Goal: Transaction & Acquisition: Book appointment/travel/reservation

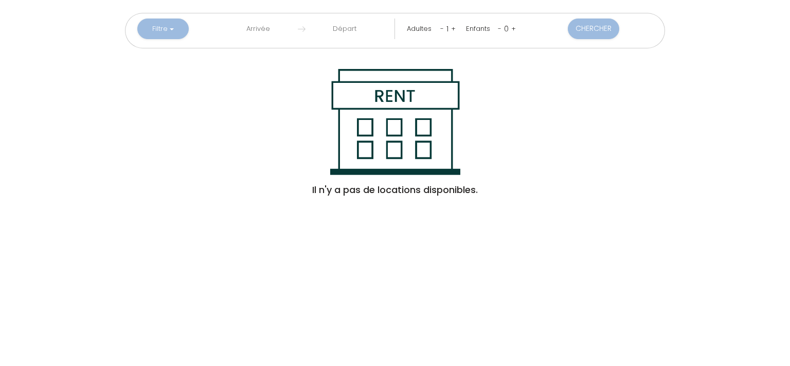
click at [258, 30] on input "text" at bounding box center [258, 29] width 79 height 21
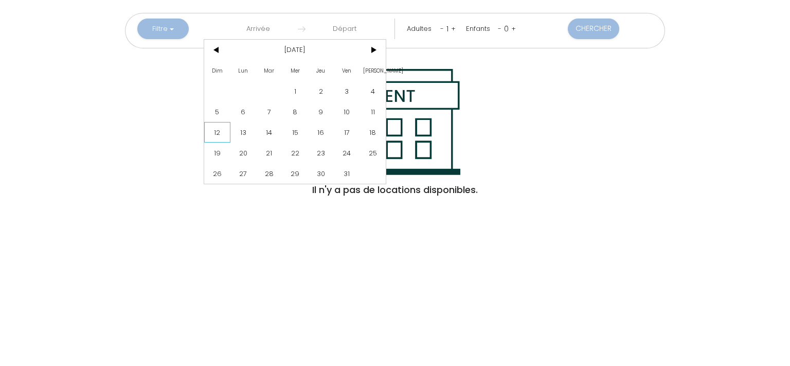
click at [228, 127] on span "12" at bounding box center [217, 132] width 26 height 21
type input "Dim 12 Oct 2025"
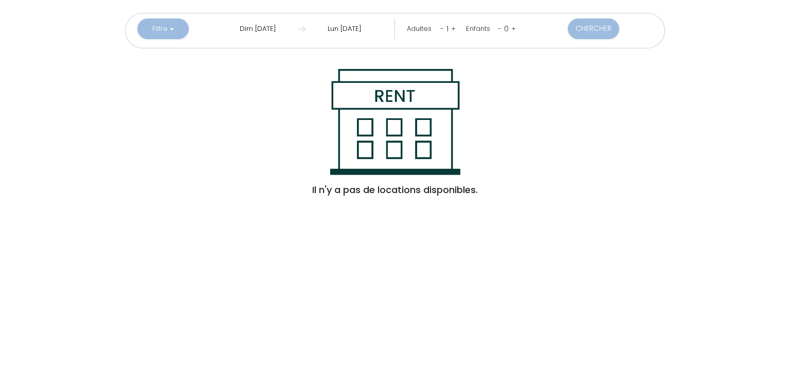
click at [357, 28] on input "[DATE]" at bounding box center [344, 29] width 79 height 21
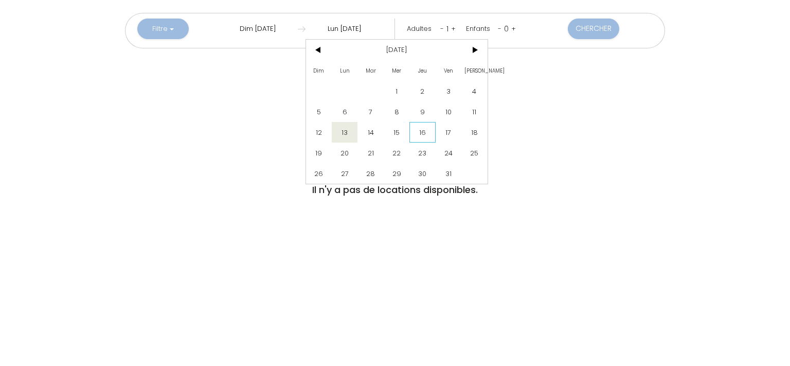
click at [422, 131] on span "16" at bounding box center [422, 132] width 26 height 21
type input "[DATE]"
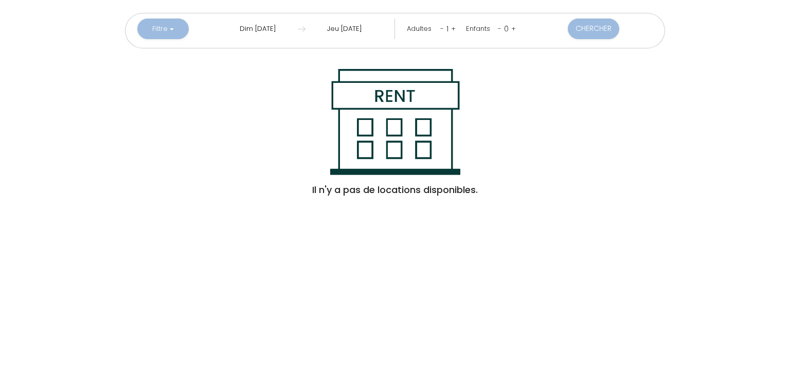
click at [272, 30] on input "Dim 12 Oct 2025" at bounding box center [258, 29] width 79 height 21
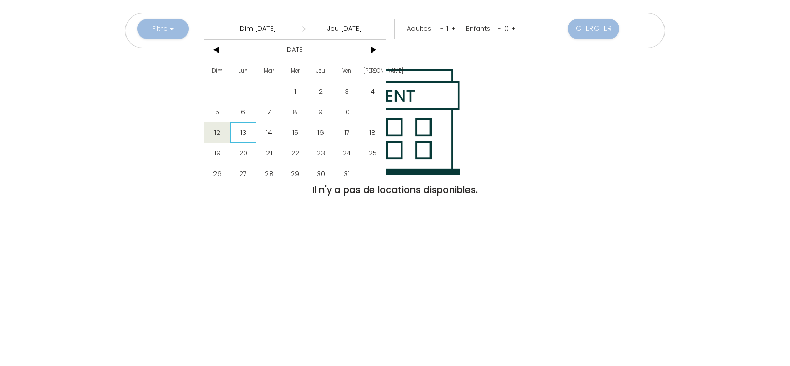
click at [254, 131] on span "13" at bounding box center [243, 132] width 26 height 21
type input "[DATE]"
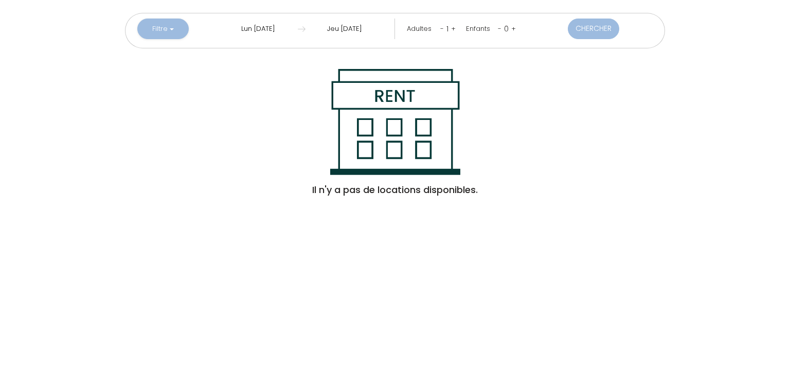
click at [585, 24] on button "Chercher" at bounding box center [593, 29] width 51 height 21
click at [175, 28] on button "Filtre" at bounding box center [162, 29] width 51 height 21
click at [255, 36] on input "text" at bounding box center [258, 29] width 79 height 21
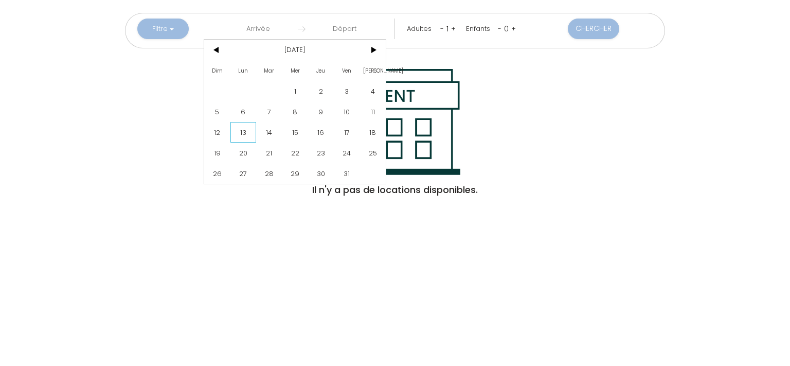
click at [237, 129] on span "13" at bounding box center [243, 132] width 26 height 21
type input "[DATE]"
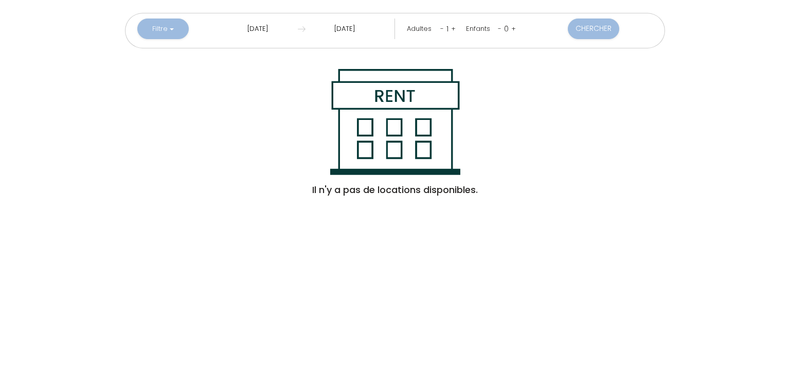
click at [360, 28] on input "[DATE]" at bounding box center [344, 29] width 79 height 21
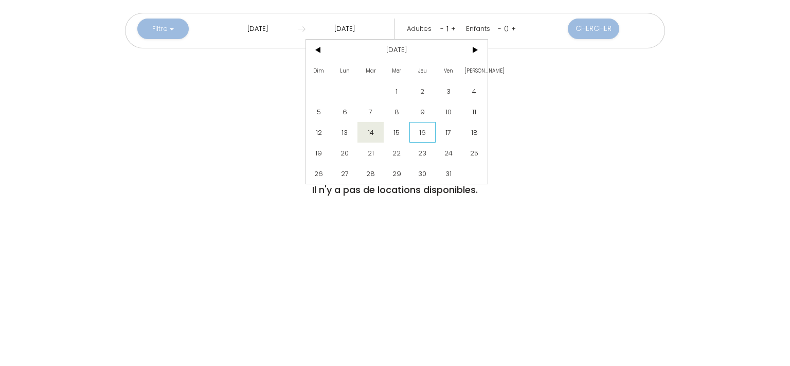
click at [428, 125] on span "16" at bounding box center [422, 132] width 26 height 21
type input "[DATE]"
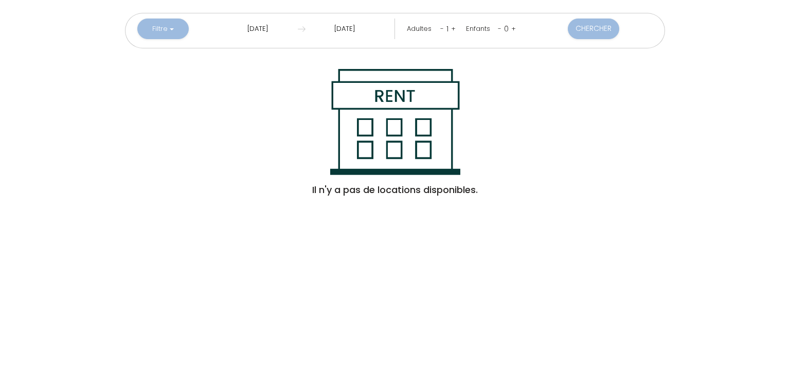
click at [453, 28] on link "+" at bounding box center [453, 29] width 5 height 10
click at [588, 29] on button "Chercher" at bounding box center [593, 29] width 51 height 21
drag, startPoint x: 588, startPoint y: 29, endPoint x: 544, endPoint y: 82, distance: 69.0
click at [544, 82] on div "Filtre Saint-Louis (10) Jacuzzi privé (4) Piscine privée (4) Tipis (9) Piscine …" at bounding box center [394, 102] width 769 height 205
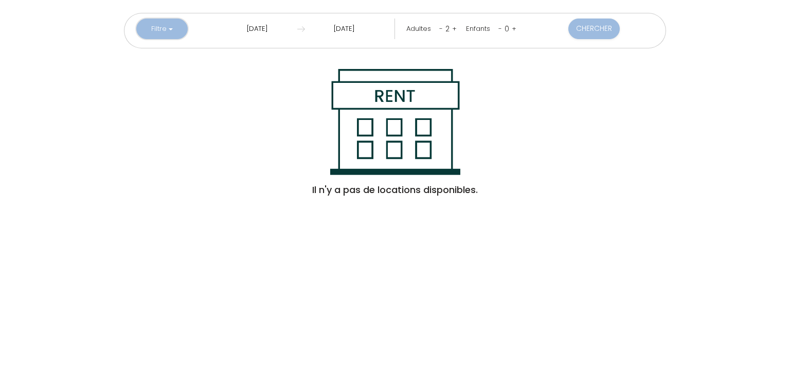
click at [176, 31] on button "Filtre" at bounding box center [161, 29] width 51 height 21
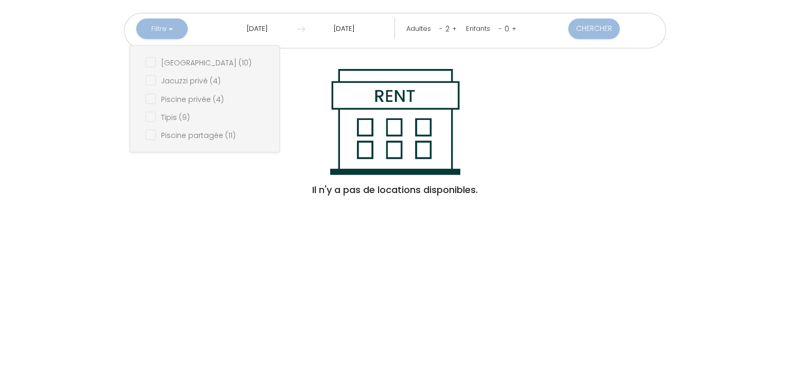
drag, startPoint x: 157, startPoint y: 62, endPoint x: 160, endPoint y: 84, distance: 22.3
click at [160, 84] on ul "Saint-Louis (10) Jacuzzi privé (4) Piscine privée (4) Tipis (9) Piscine partagé…" at bounding box center [204, 98] width 149 height 91
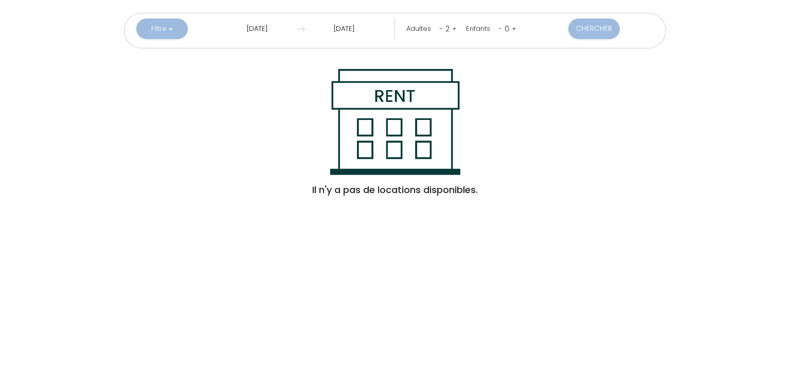
click at [160, 84] on div "Il n'y a pas de locations disponibles." at bounding box center [394, 137] width 769 height 136
click at [170, 26] on button "Filtre" at bounding box center [161, 29] width 51 height 21
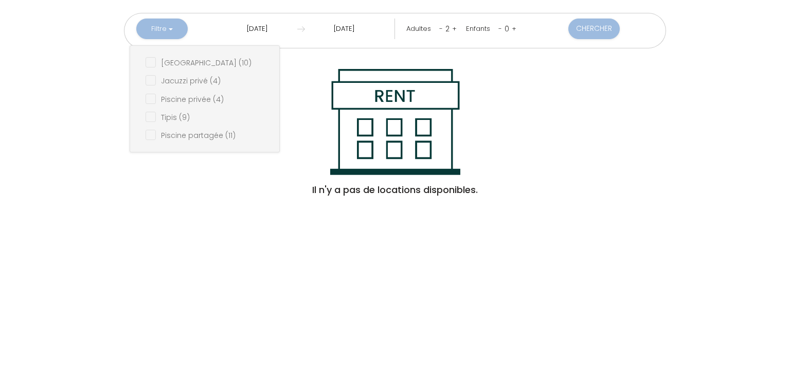
click at [160, 133] on \(11\) "checkbox" at bounding box center [213, 134] width 134 height 10
checkbox \(11\) "true"
checkbox \(10\) "false"
checkbox \(4\) "false"
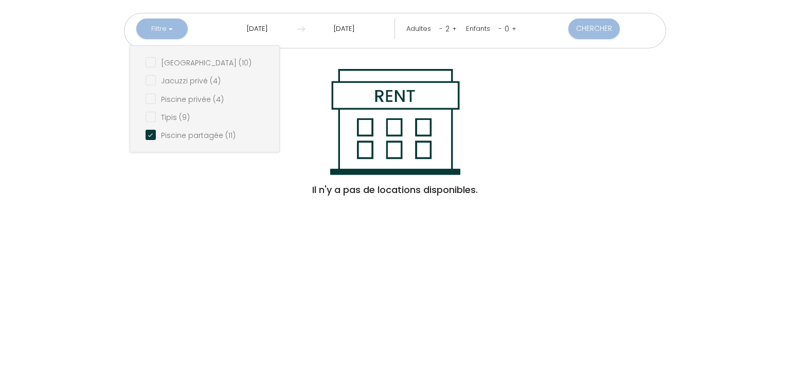
checkbox \(9\) "false"
click at [157, 100] on \(4\) "checkbox" at bounding box center [213, 98] width 134 height 10
checkbox \(4\) "true"
checkbox \(10\) "false"
checkbox \(4\) "false"
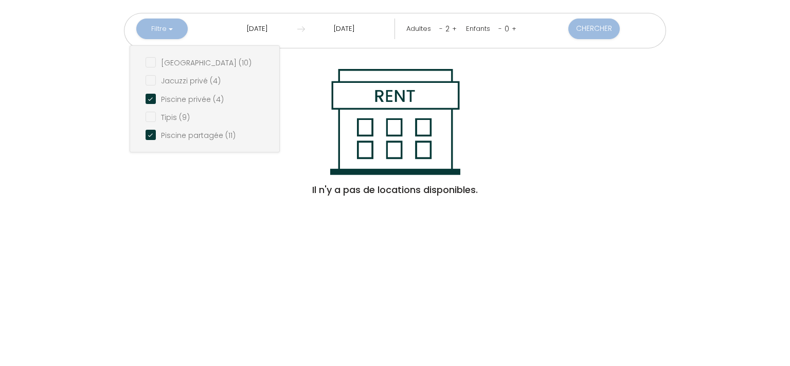
checkbox \(9\) "false"
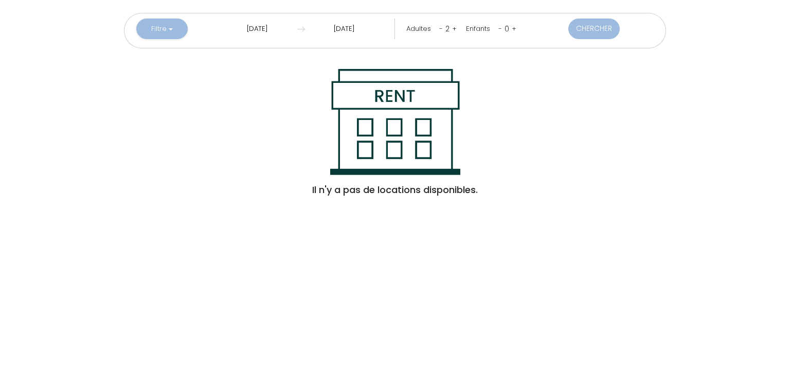
click at [576, 26] on button "Chercher" at bounding box center [593, 29] width 51 height 21
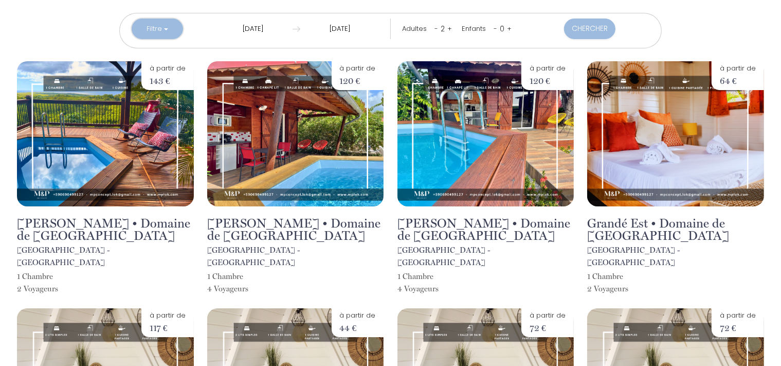
click at [175, 28] on button "Filtre" at bounding box center [157, 29] width 51 height 21
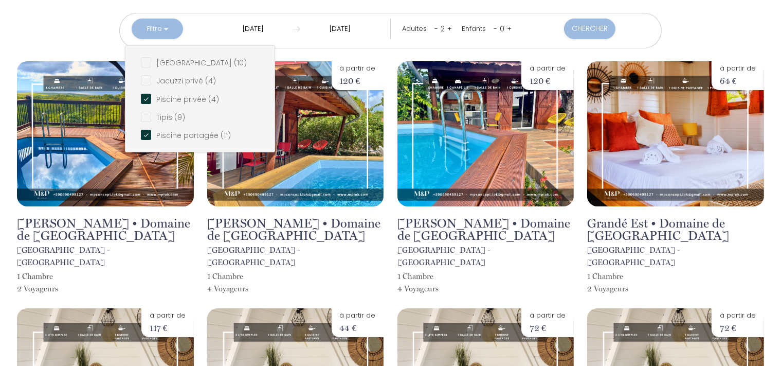
click at [153, 135] on \(11\) "checkbox" at bounding box center [208, 134] width 134 height 10
checkbox \(11\) "false"
checkbox \(10\) "false"
checkbox \(4\) "false"
checkbox \(9\) "false"
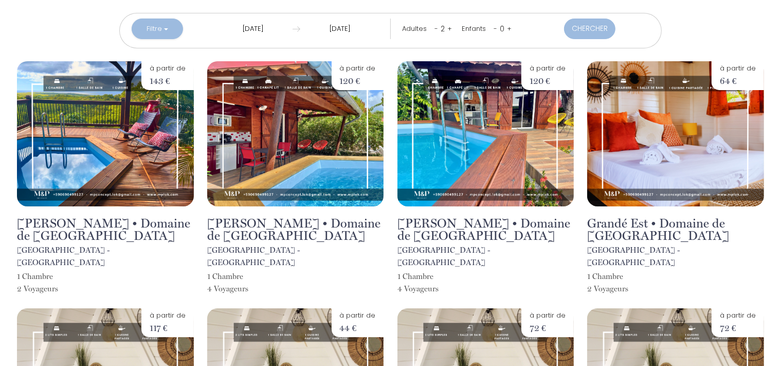
click at [581, 30] on button "Chercher" at bounding box center [589, 29] width 51 height 21
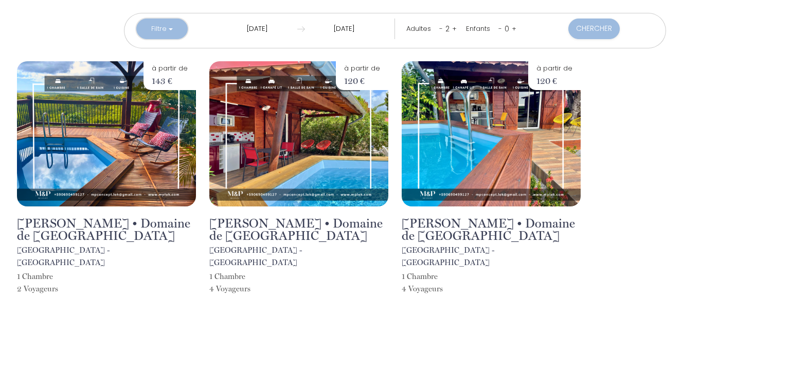
click at [172, 22] on button "Filtre" at bounding box center [161, 29] width 51 height 21
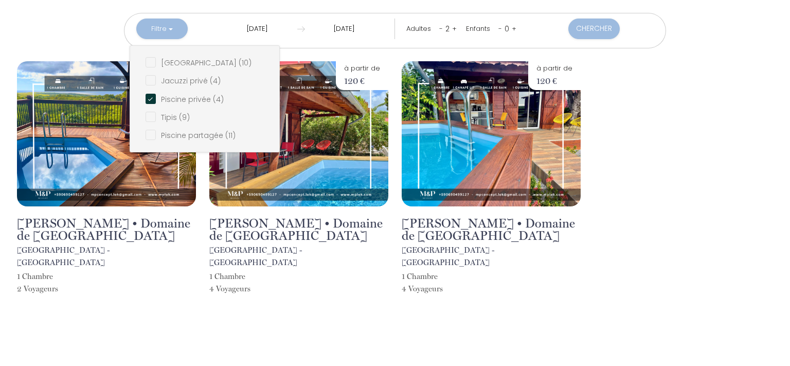
click at [189, 84] on \(4\) "checkbox" at bounding box center [213, 80] width 134 height 10
checkbox \(4\) "true"
checkbox \(10\) "false"
checkbox \(9\) "false"
click at [189, 94] on \(4\) "checkbox" at bounding box center [213, 98] width 134 height 10
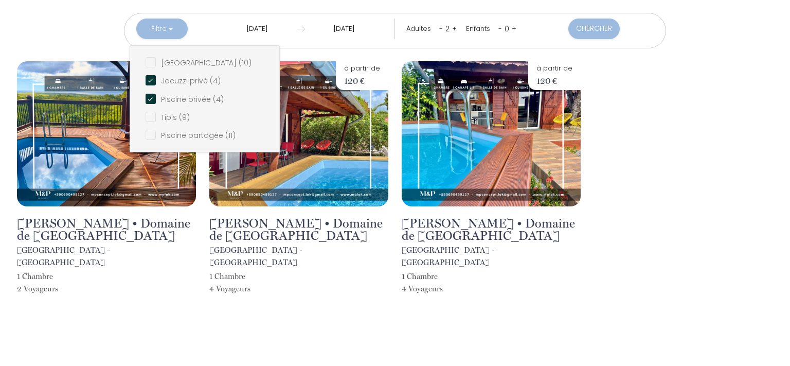
checkbox \(4\) "false"
checkbox \(10\) "false"
checkbox \(9\) "false"
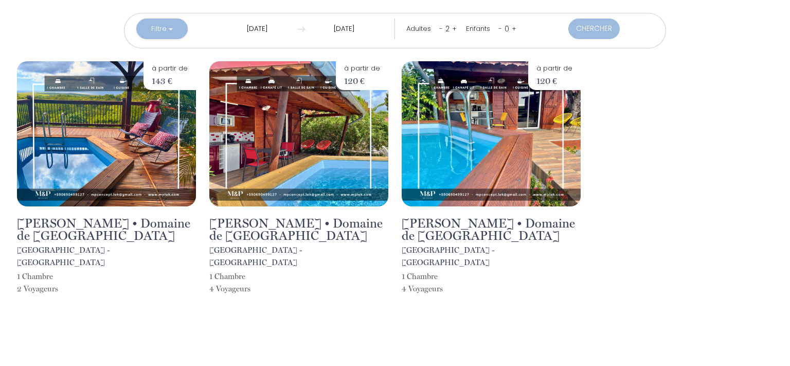
click at [587, 28] on button "Chercher" at bounding box center [593, 29] width 51 height 21
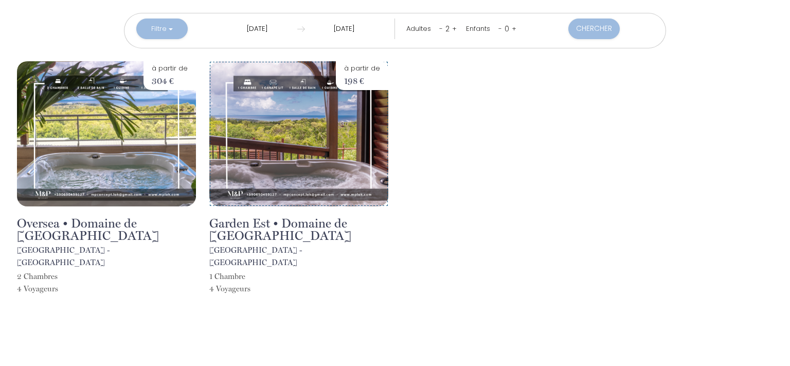
click at [349, 150] on img at bounding box center [298, 133] width 179 height 145
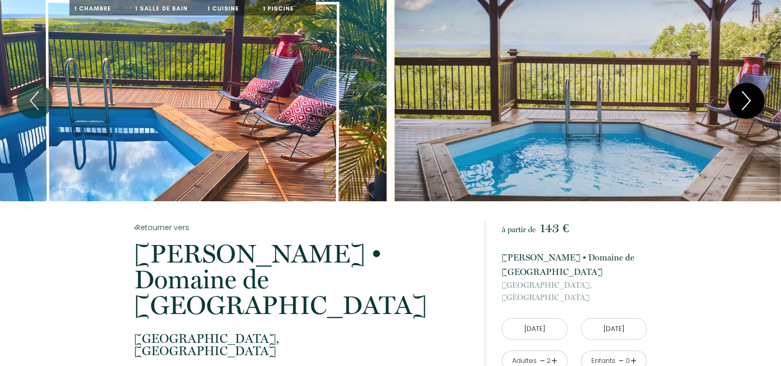
click at [759, 97] on button "Next" at bounding box center [747, 101] width 36 height 36
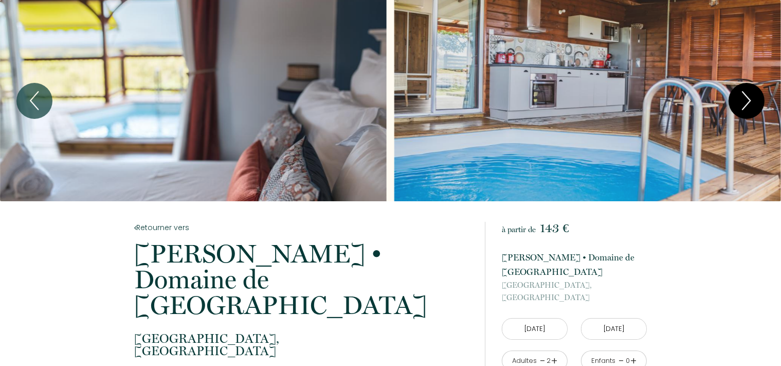
click at [759, 97] on button "Next" at bounding box center [747, 101] width 36 height 36
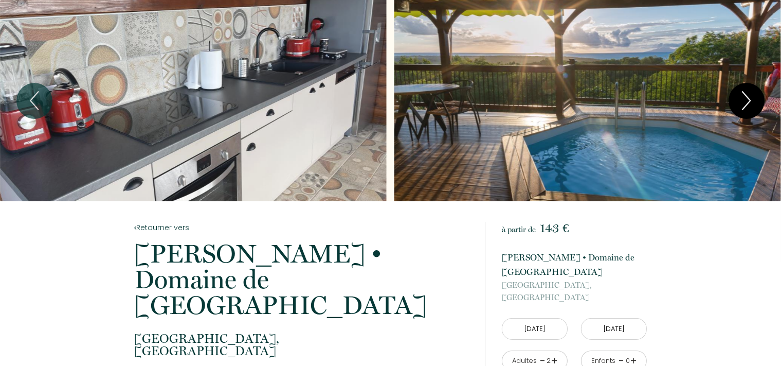
click at [759, 97] on button "Next" at bounding box center [747, 101] width 36 height 36
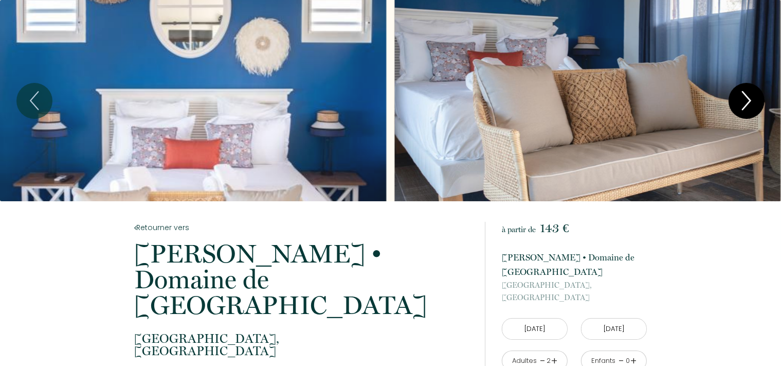
click at [752, 99] on icon "Next" at bounding box center [747, 100] width 24 height 33
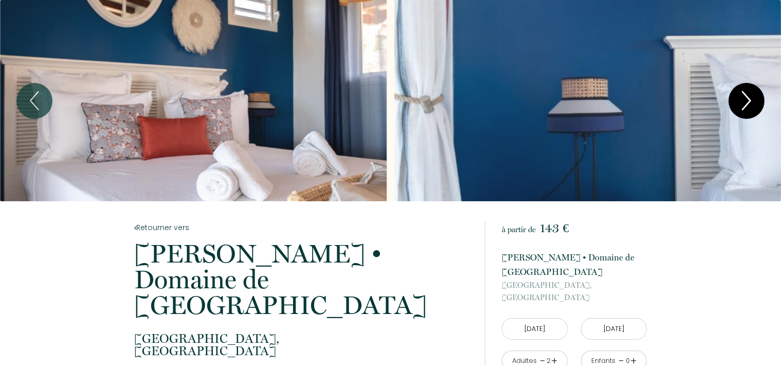
click at [752, 99] on icon "Next" at bounding box center [747, 100] width 24 height 33
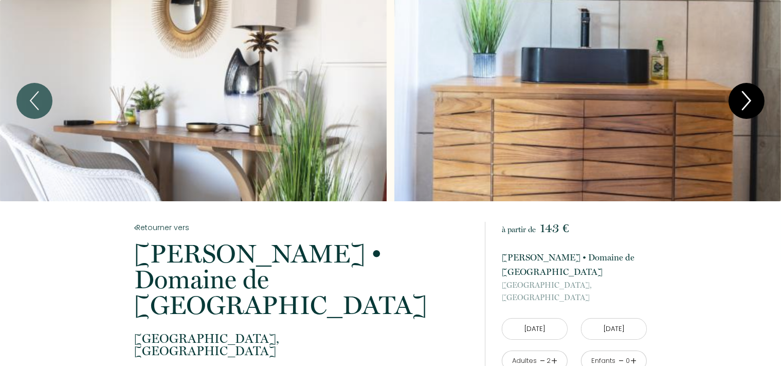
click at [752, 99] on icon "Next" at bounding box center [747, 100] width 24 height 33
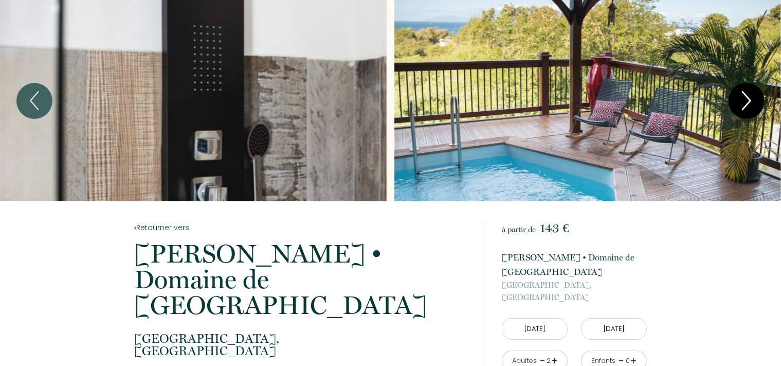
click at [752, 99] on icon "Next" at bounding box center [747, 100] width 24 height 33
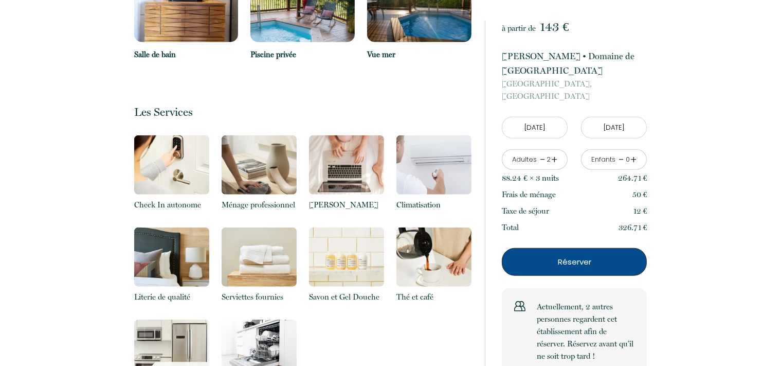
scroll to position [1060, 0]
click at [338, 228] on img at bounding box center [346, 257] width 75 height 59
click at [346, 234] on img at bounding box center [346, 257] width 75 height 59
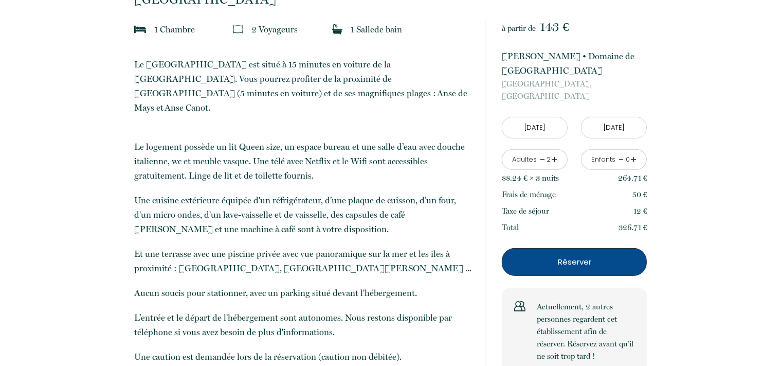
scroll to position [0, 0]
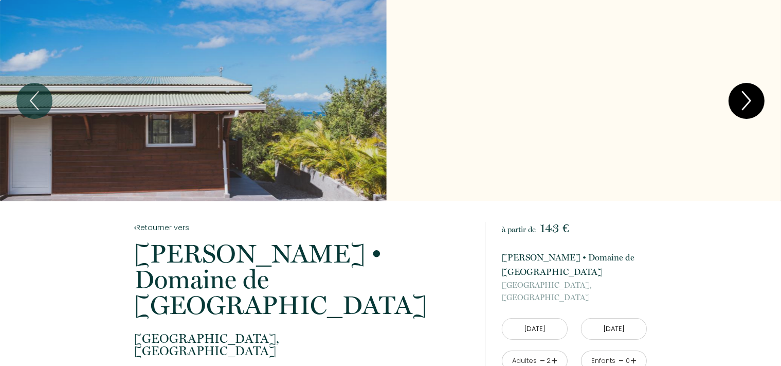
click at [750, 96] on icon "Next" at bounding box center [747, 100] width 24 height 33
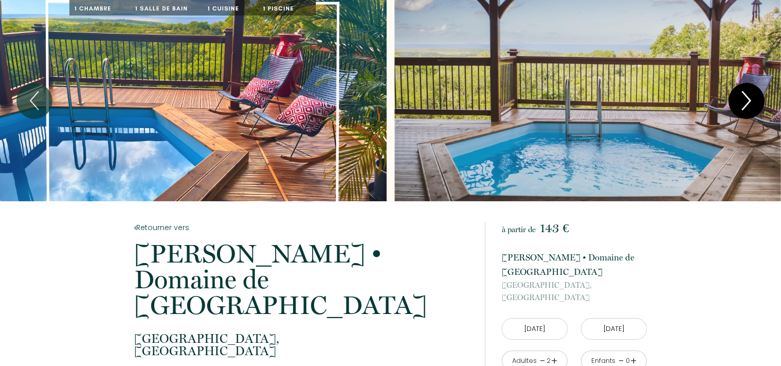
click at [750, 102] on icon "Next" at bounding box center [747, 101] width 8 height 18
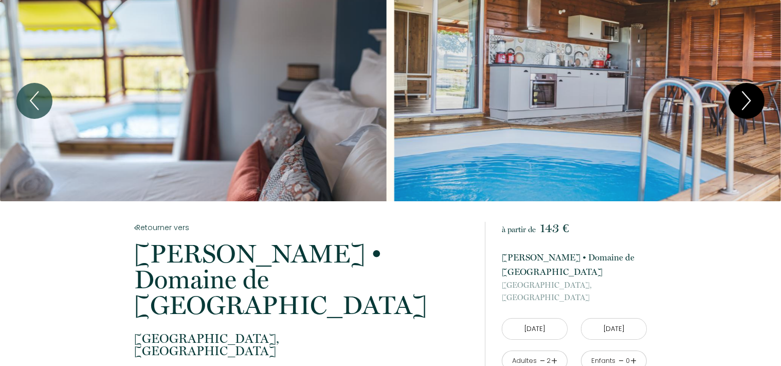
click at [759, 92] on button "Next" at bounding box center [747, 101] width 36 height 36
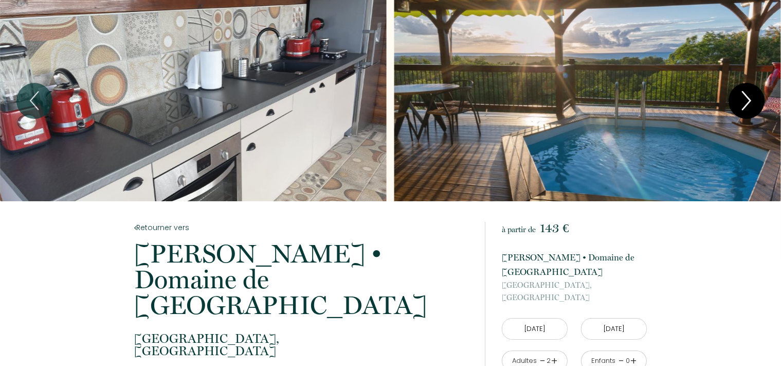
click at [748, 102] on icon "Next" at bounding box center [747, 100] width 24 height 33
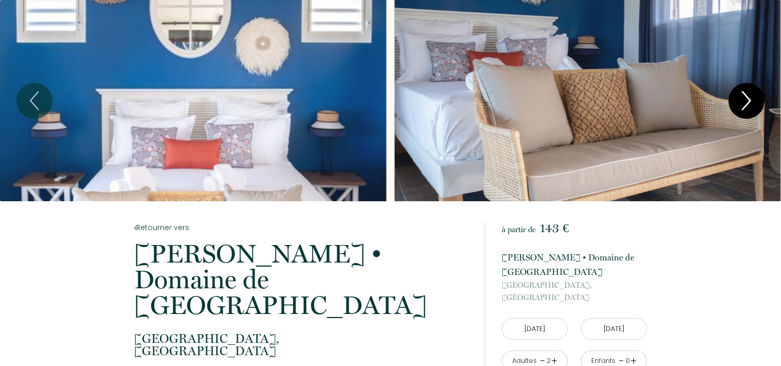
click at [748, 102] on icon "Next" at bounding box center [747, 100] width 24 height 33
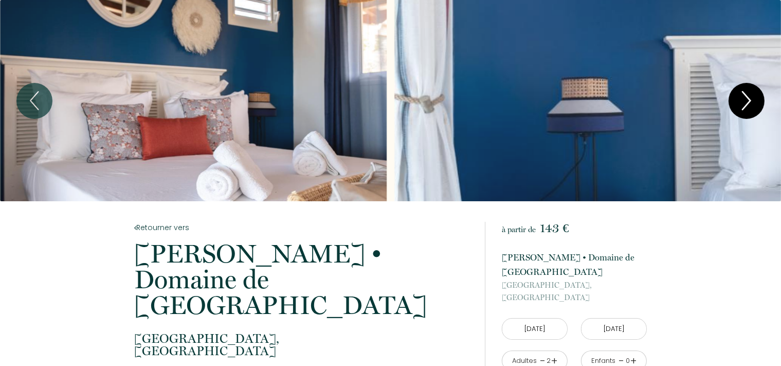
click at [748, 102] on icon "Next" at bounding box center [747, 100] width 24 height 33
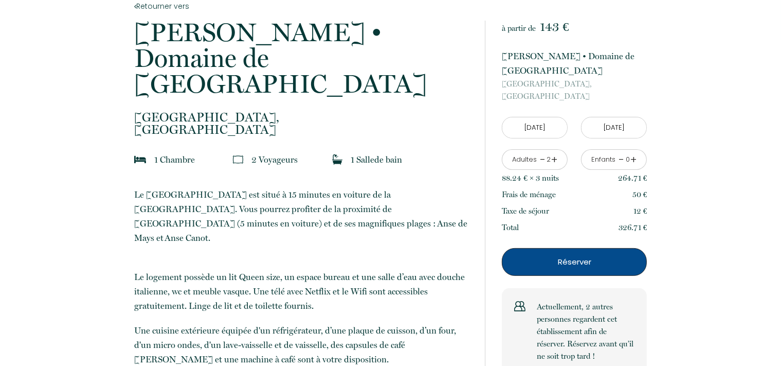
scroll to position [316, 0]
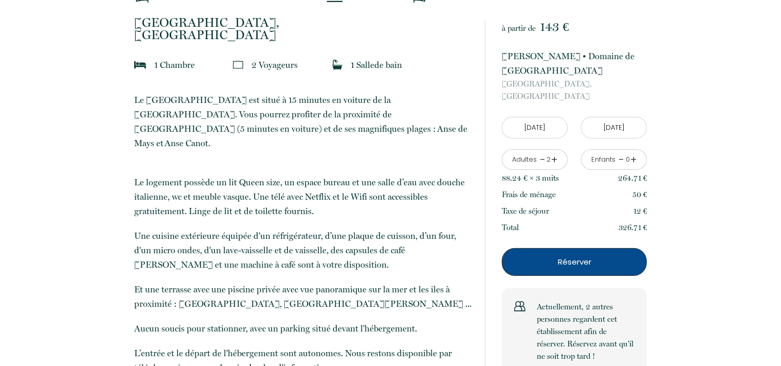
click at [276, 94] on p "Le [GEOGRAPHIC_DATA] est situé à 15 minutes en voiture de la [GEOGRAPHIC_DATA].…" at bounding box center [302, 122] width 337 height 58
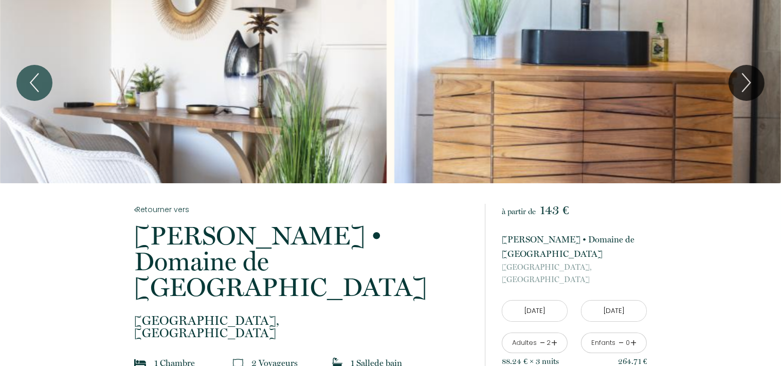
scroll to position [0, 0]
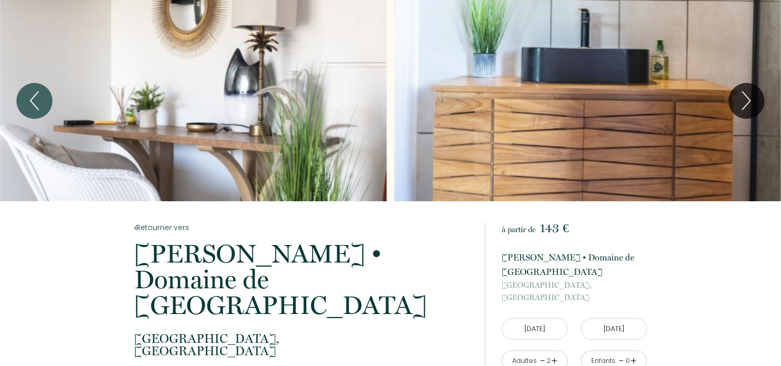
click at [330, 244] on p "Daniel Caraïbes • Domaine de Meilly" at bounding box center [302, 279] width 337 height 77
click at [739, 98] on icon "Next" at bounding box center [747, 100] width 24 height 33
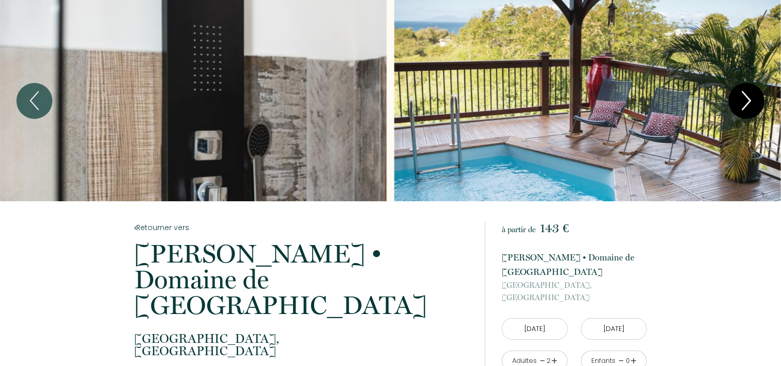
click at [739, 98] on icon "Next" at bounding box center [747, 100] width 24 height 33
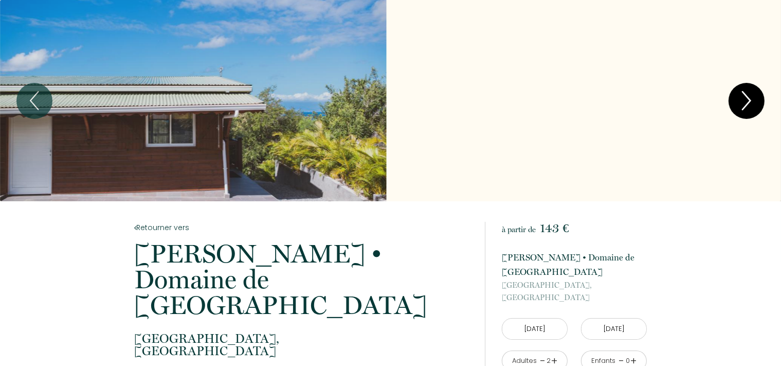
click at [739, 98] on icon "Next" at bounding box center [747, 100] width 24 height 33
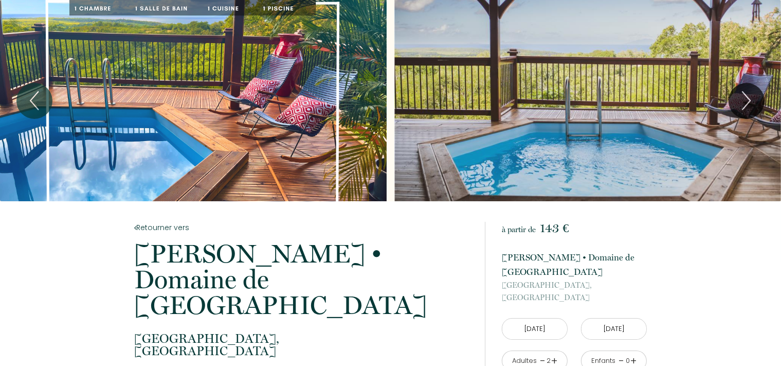
scroll to position [205, 0]
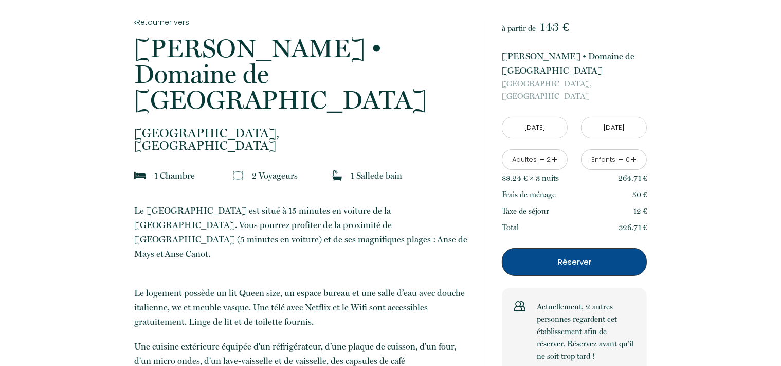
click at [629, 221] on p "326.71 €" at bounding box center [633, 227] width 29 height 12
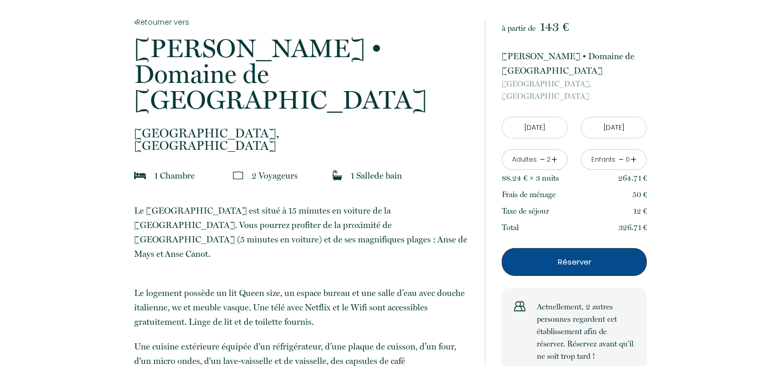
scroll to position [0, 0]
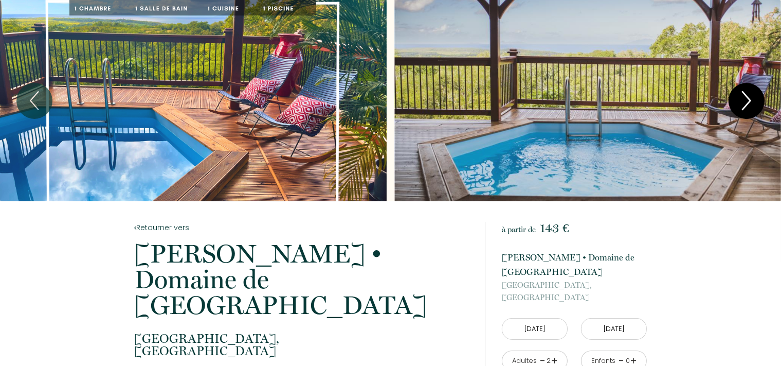
click at [749, 96] on icon "Next" at bounding box center [747, 100] width 24 height 33
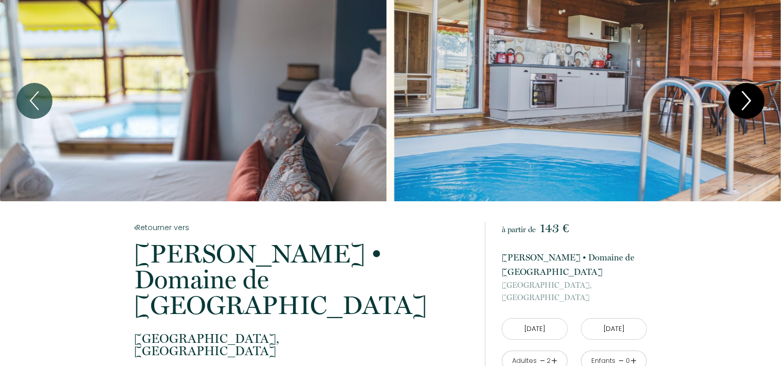
click at [752, 109] on icon "Next" at bounding box center [747, 100] width 24 height 33
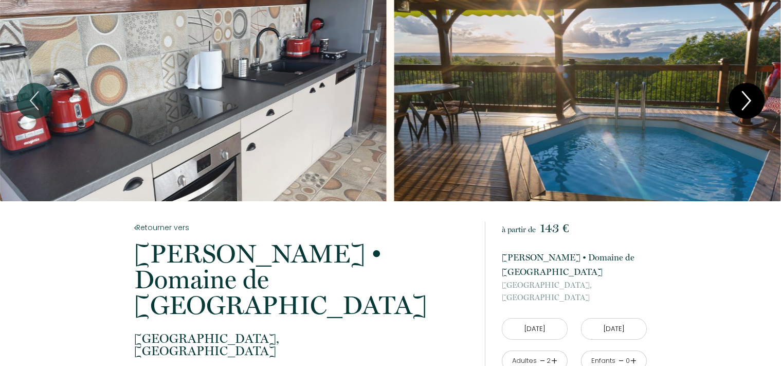
click at [752, 109] on icon "Next" at bounding box center [747, 100] width 24 height 33
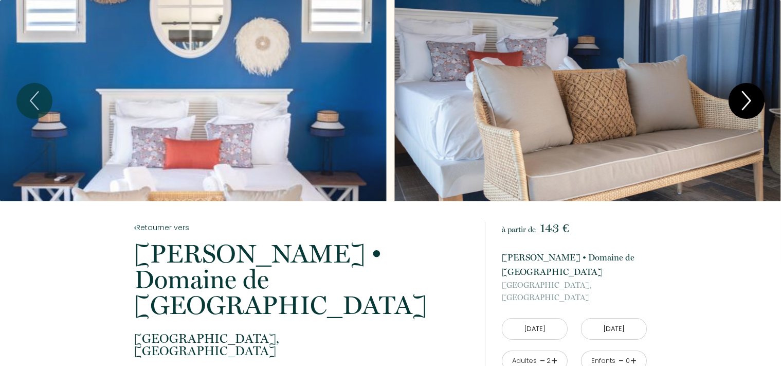
click at [752, 109] on icon "Next" at bounding box center [747, 100] width 24 height 33
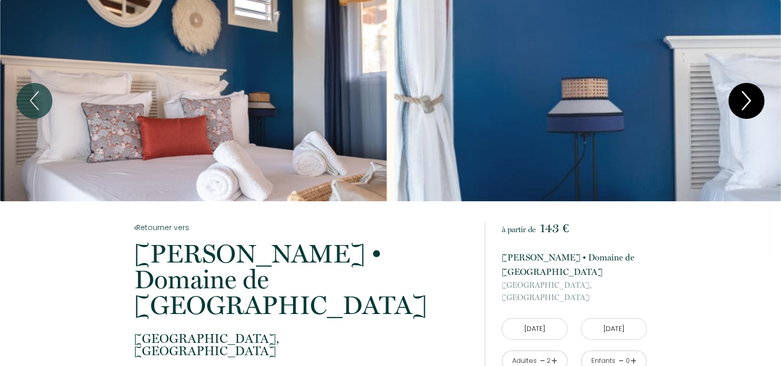
click at [748, 109] on icon "Next" at bounding box center [747, 100] width 24 height 33
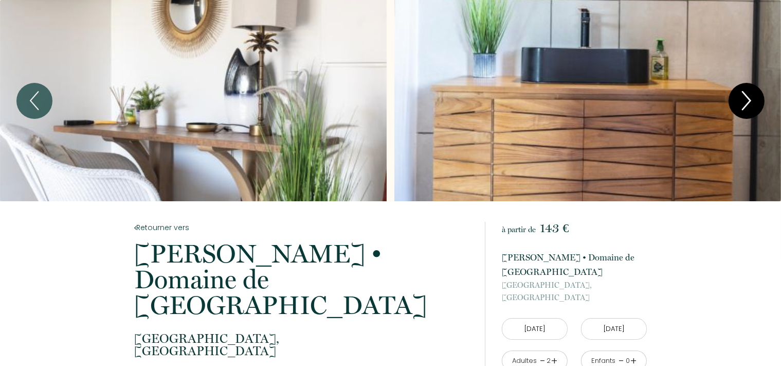
click at [748, 109] on icon "Next" at bounding box center [747, 100] width 24 height 33
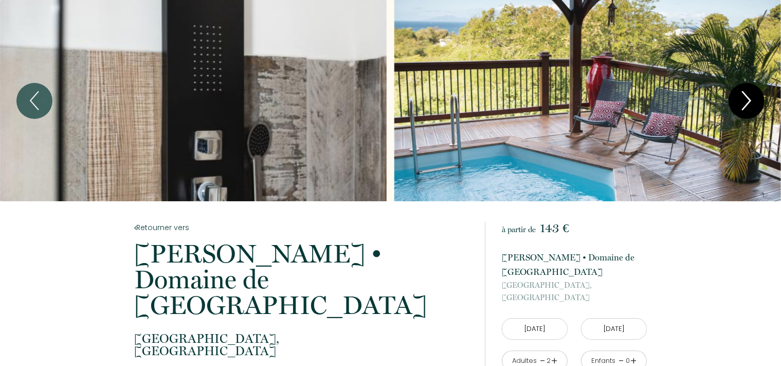
click at [739, 103] on icon "Next" at bounding box center [747, 100] width 24 height 33
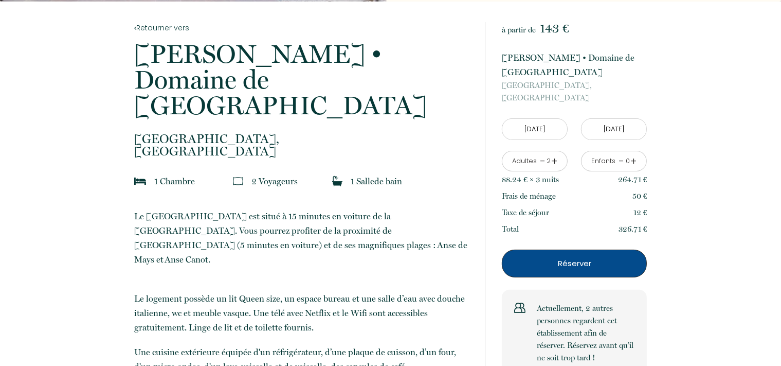
scroll to position [201, 0]
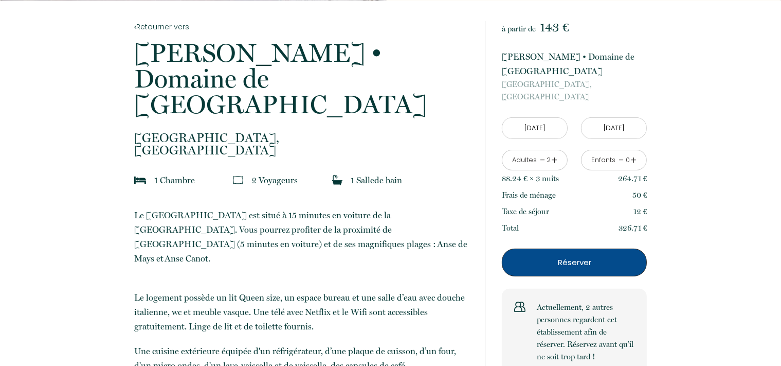
click at [548, 27] on span "143 €" at bounding box center [554, 27] width 29 height 14
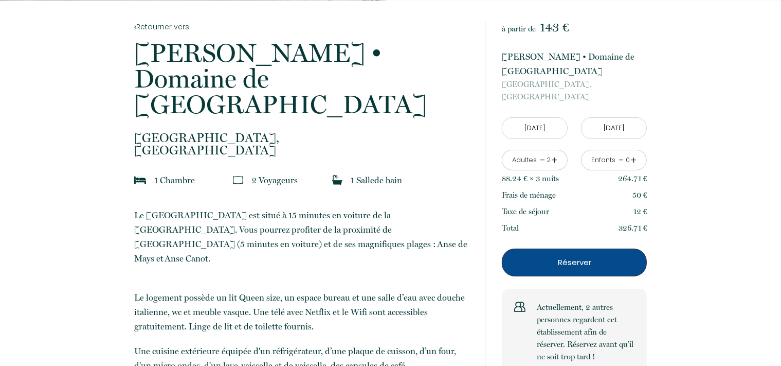
click at [551, 256] on p "Réserver" at bounding box center [575, 262] width 138 height 12
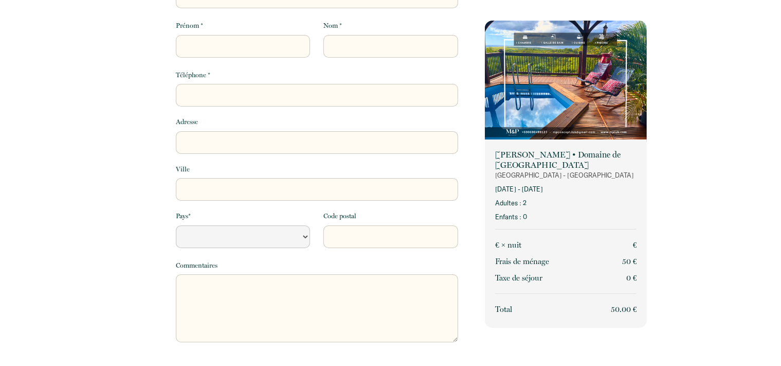
scroll to position [83, 0]
select select "Default select example"
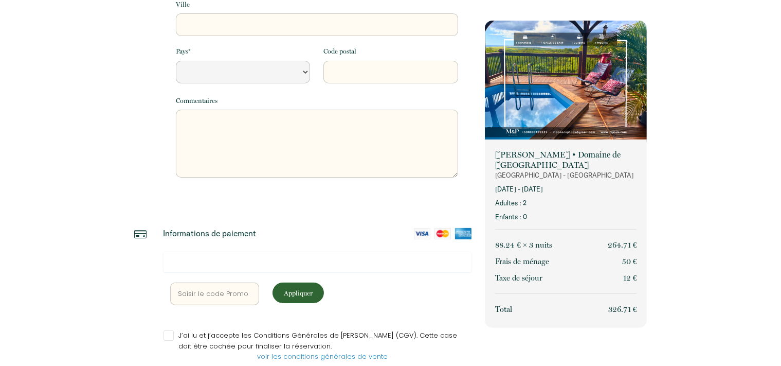
scroll to position [288, 0]
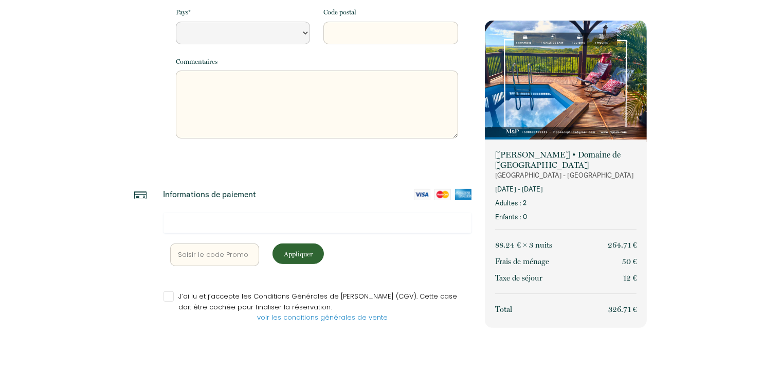
click at [205, 227] on div at bounding box center [318, 222] width 309 height 21
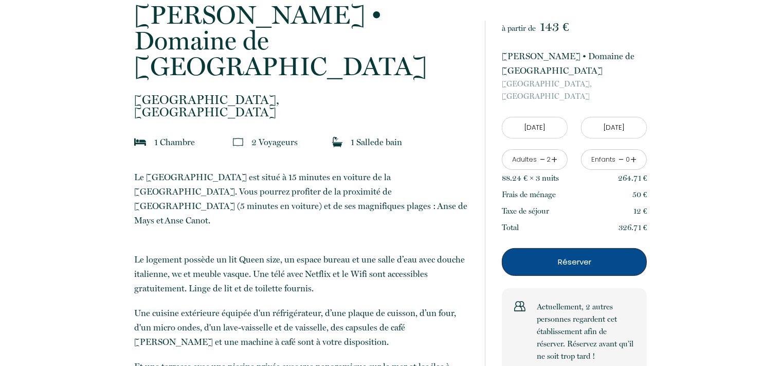
scroll to position [238, 0]
click at [618, 256] on p "Réserver" at bounding box center [575, 262] width 138 height 12
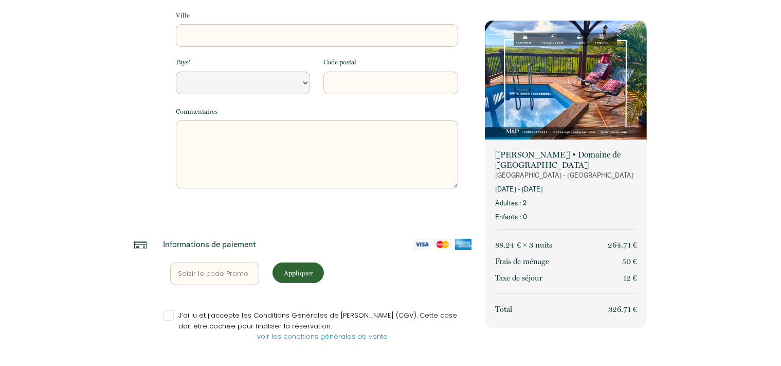
select select "Default select example"
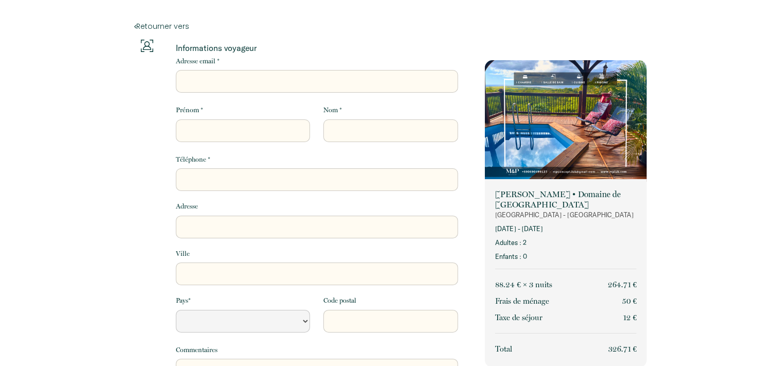
scroll to position [58, 0]
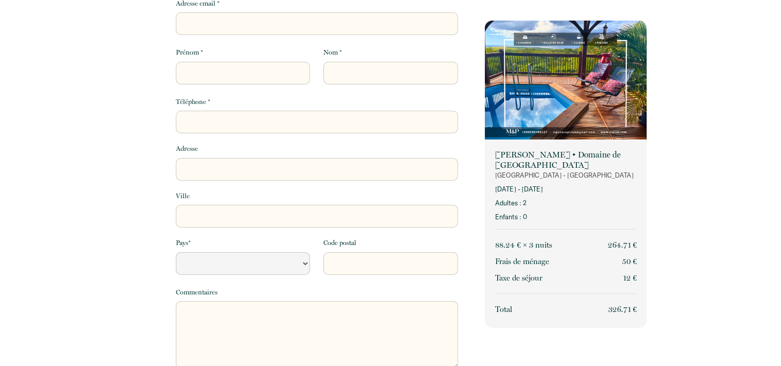
click at [733, 202] on div "Retourner vers Informations voyageur Adresse email * Prénom * Nom * Téléphone *…" at bounding box center [390, 270] width 781 height 657
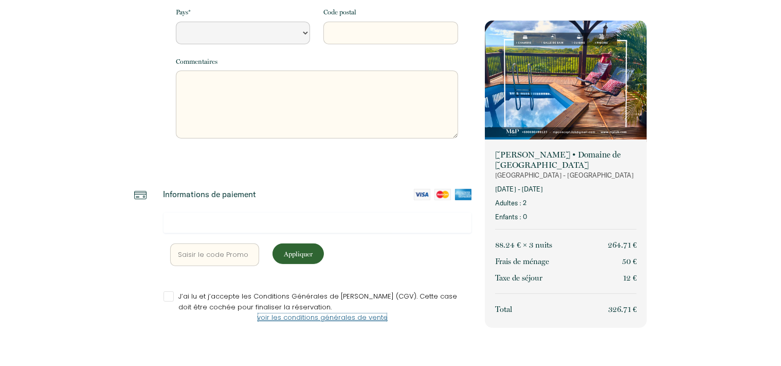
scroll to position [0, 0]
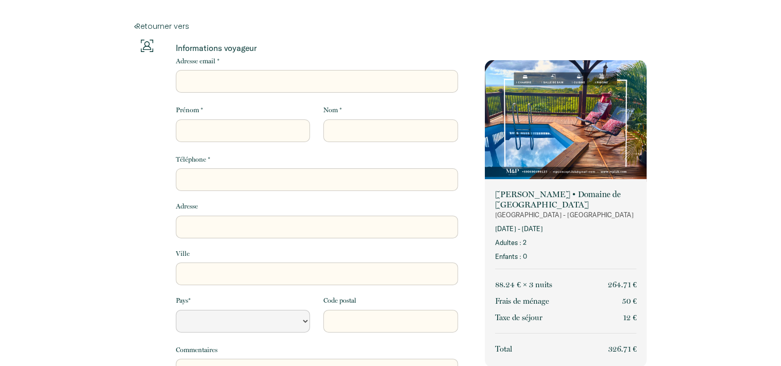
click at [691, 175] on div "Retourner vers Informations voyageur Adresse email * Prénom * Nom * Téléphone *…" at bounding box center [390, 328] width 781 height 657
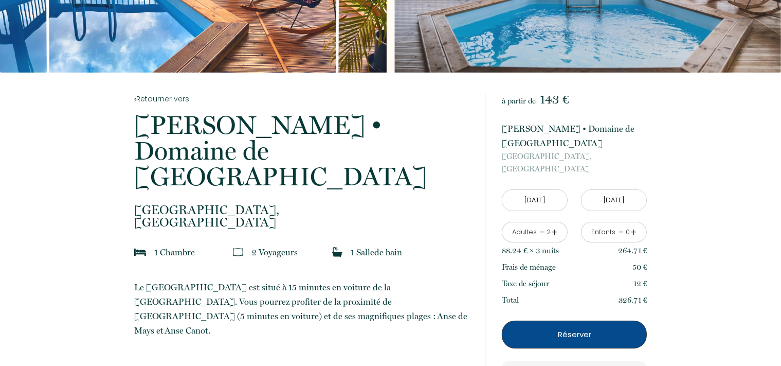
scroll to position [143, 0]
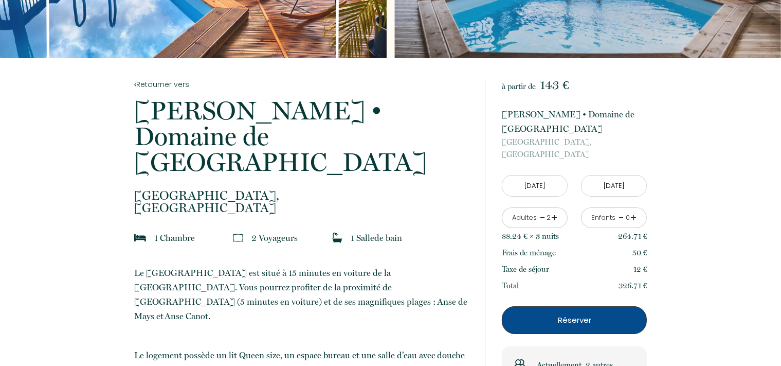
click at [575, 314] on p "Réserver" at bounding box center [575, 320] width 138 height 12
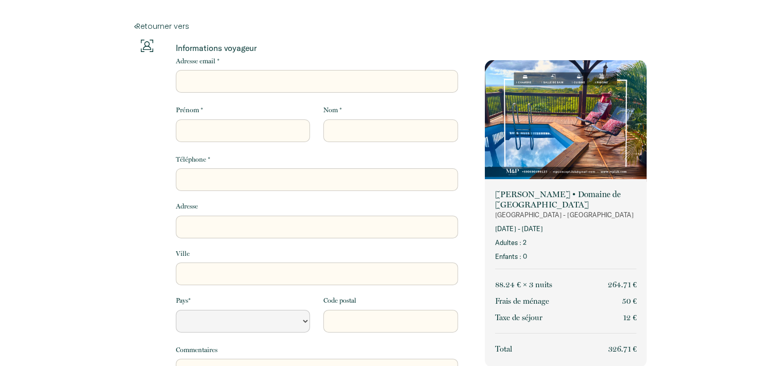
select select "Default select example"
click at [372, 59] on div "Adresse email *" at bounding box center [317, 74] width 296 height 37
drag, startPoint x: 221, startPoint y: 64, endPoint x: 287, endPoint y: 93, distance: 72.3
click at [287, 93] on div "Adresse email *" at bounding box center [317, 74] width 296 height 37
click at [287, 93] on input "Adresse email *" at bounding box center [317, 81] width 282 height 23
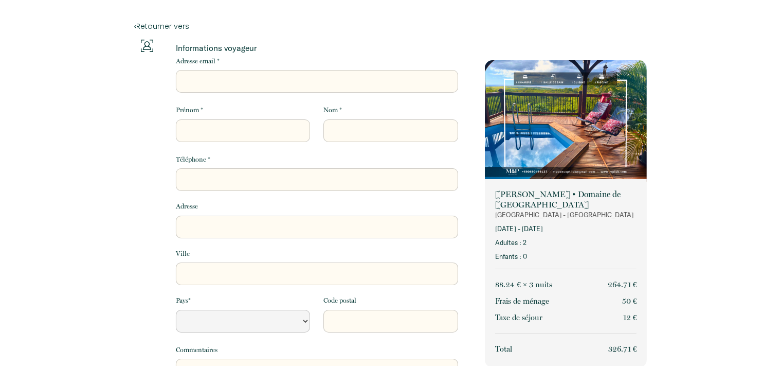
click at [285, 78] on input "Adresse email *" at bounding box center [317, 81] width 282 height 23
type input "a"
select select "Default select example"
type input "ag"
select select "Default select example"
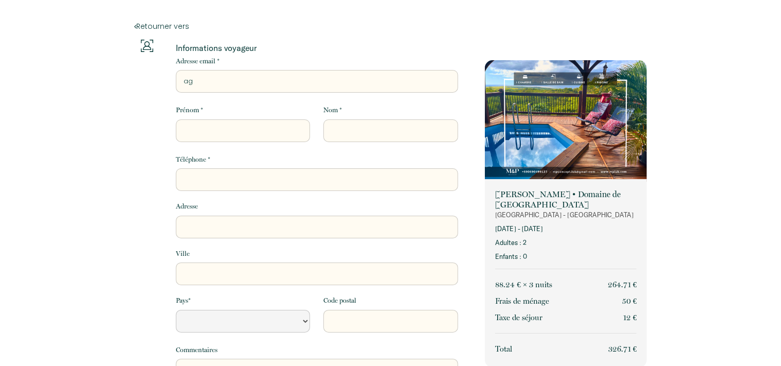
type input "aga"
select select "Default select example"
type input "agat"
select select "Default select example"
type input "agath"
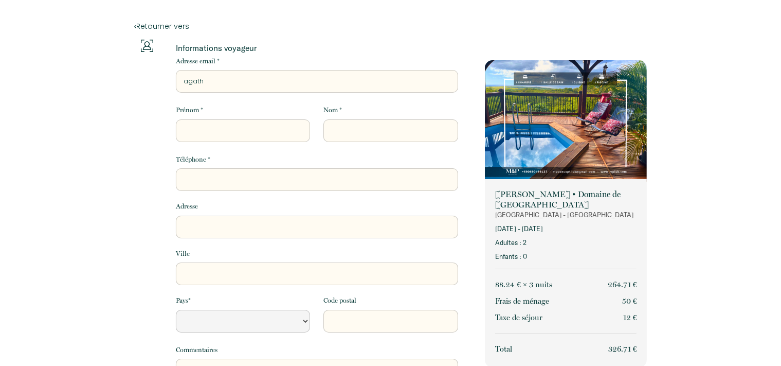
select select "Default select example"
type input "agathe"
select select "Default select example"
type input "agathe."
select select "Default select example"
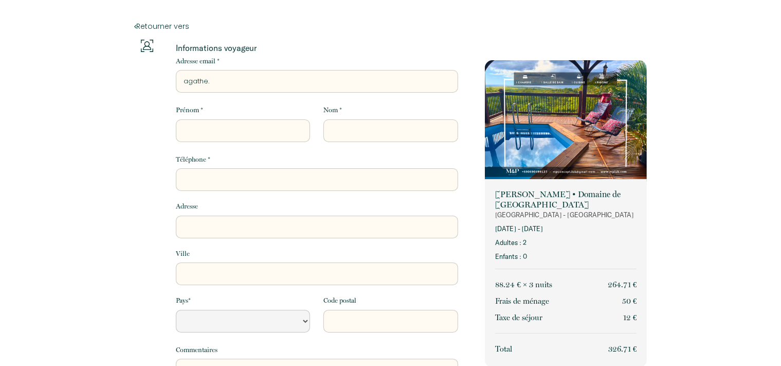
type input "agathe.S"
select select "Default select example"
type input "agathe.Sp"
select select "Default select example"
type input "agathe.Spa"
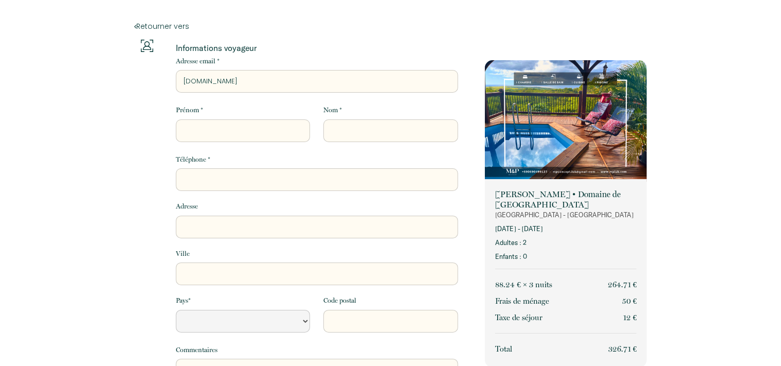
select select "Default select example"
type input "agathe.Sp"
select select "Default select example"
type input "agathe.S"
select select "Default select example"
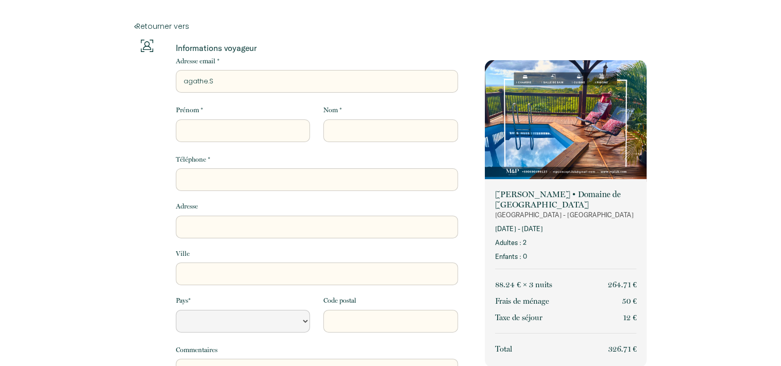
type input "agathe."
select select "Default select example"
type input "agathe.s"
select select "Default select example"
type input "agathe.sp"
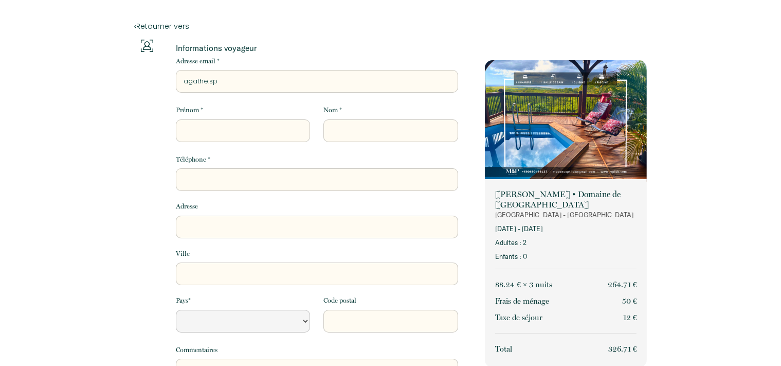
select select "Default select example"
type input "agathe.spa"
select select "Default select example"
type input "agathe.spag"
select select "Default select example"
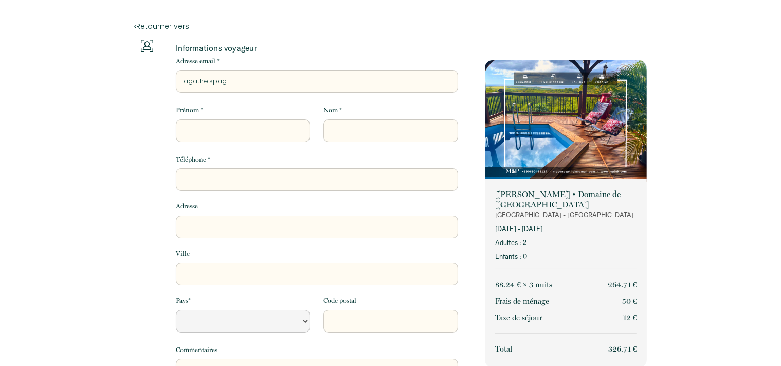
type input "agathe.spagn"
select select "Default select example"
type input "agathe.spagnu"
select select "Default select example"
type input "agathe.spagnuo"
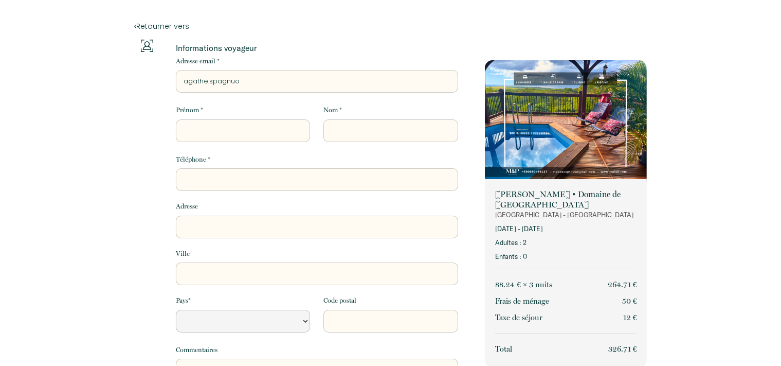
select select "Default select example"
type input "agathe.spagnuol"
select select "Default select example"
type input "agathe.spagnuolo"
select select "Default select example"
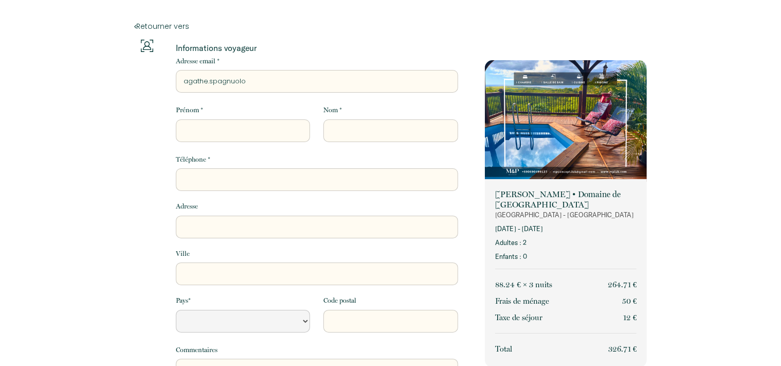
type input "agathe.spagnuolo;"
select select "Default select example"
type input "agathe.spagnuolo;@"
select select "Default select example"
type input "agathe.spagnuolo;"
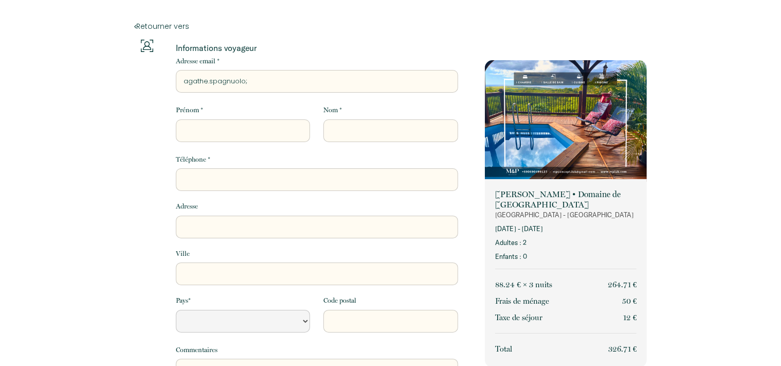
select select "Default select example"
type input "agathe.spagnuolo"
select select "Default select example"
type input "agathe.spagnuolo@"
select select "Default select example"
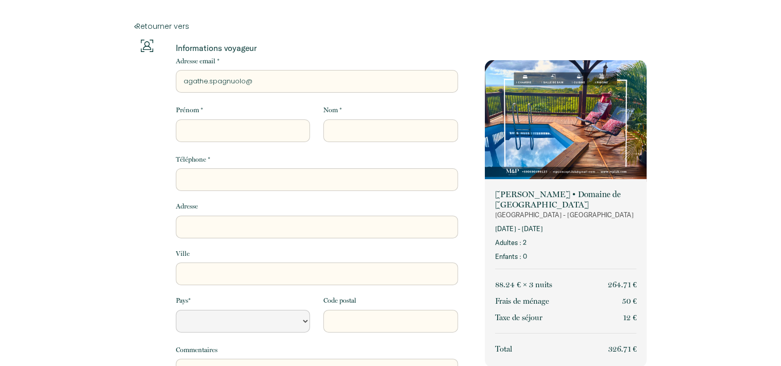
type input "agathe.spagnuolo@h"
select select "Default select example"
type input "agathe.spagnuolo@ho"
select select "Default select example"
type input "agathe.spagnuolo@hot"
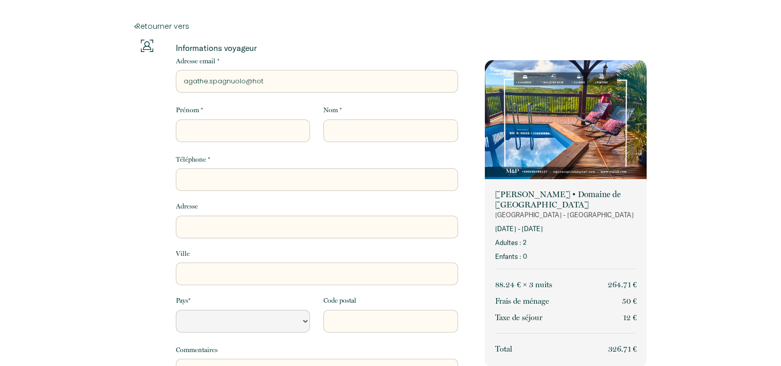
select select "Default select example"
type input "agathe.spagnuolo@hotm"
select select "Default select example"
type input "agathe.spagnuolo@hotma"
select select "Default select example"
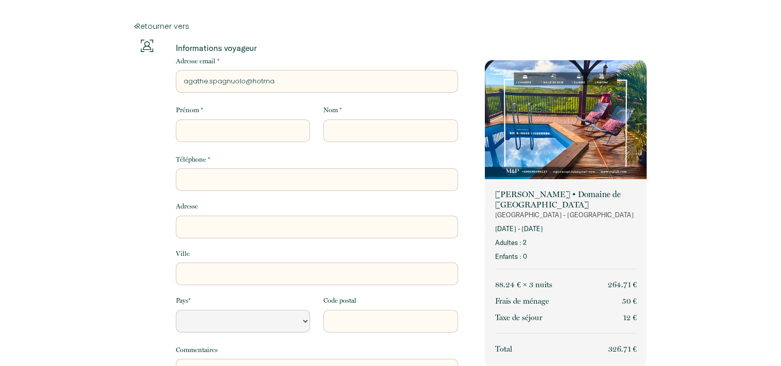
type input "agathe.spagnuolo@hotmai"
select select "Default select example"
type input "agathe.spagnuolo@hotmail"
select select "Default select example"
type input "agathe.spagnuolo@hotmail."
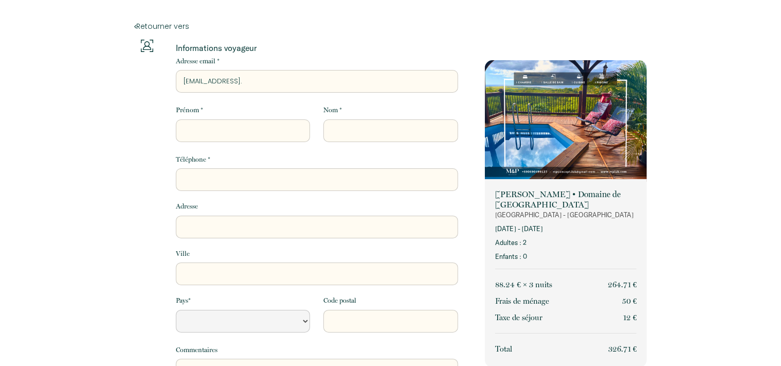
select select "Default select example"
type input "agathe.spagnuolo@hotmail.f"
select select "Default select example"
type input "agathe.spagnuolo@hotmail.fr"
select select "Default select example"
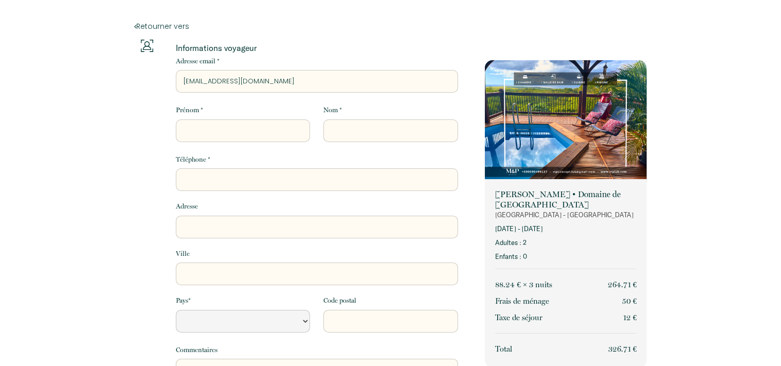
type input "agathe.spagnuolo@hotmail.fr"
click at [237, 129] on input "Prénom *" at bounding box center [243, 130] width 134 height 23
type input "A"
select select "Default select example"
type input "Ag"
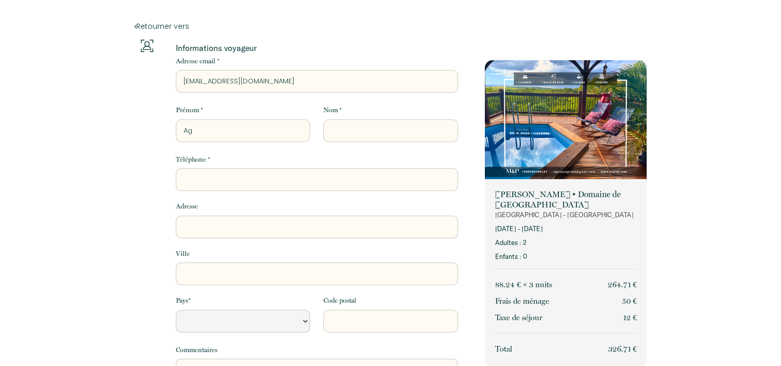
select select "Default select example"
type input "Aga"
select select "Default select example"
type input "Agat"
select select "Default select example"
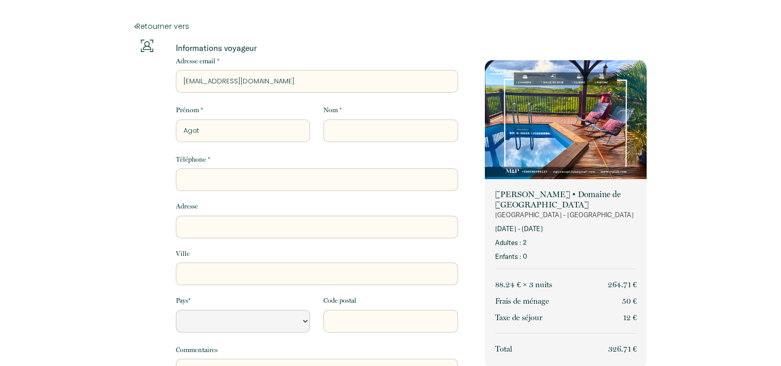
type input "Agath"
select select "Default select example"
type input "Agathe"
select select "Default select example"
type input "Agathe"
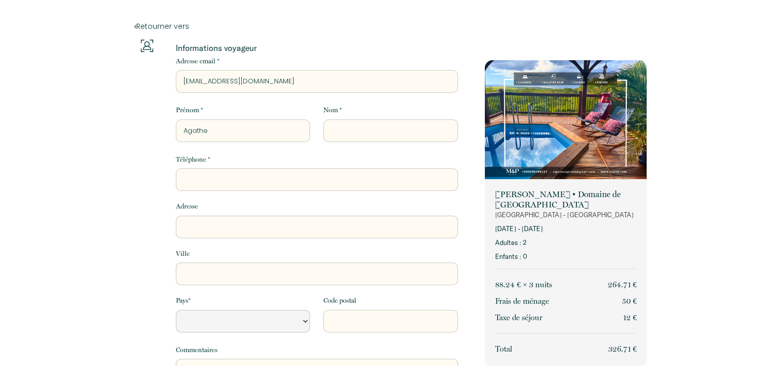
type input "S"
select select "Default select example"
type input "Sp"
select select "Default select example"
type input "Spa"
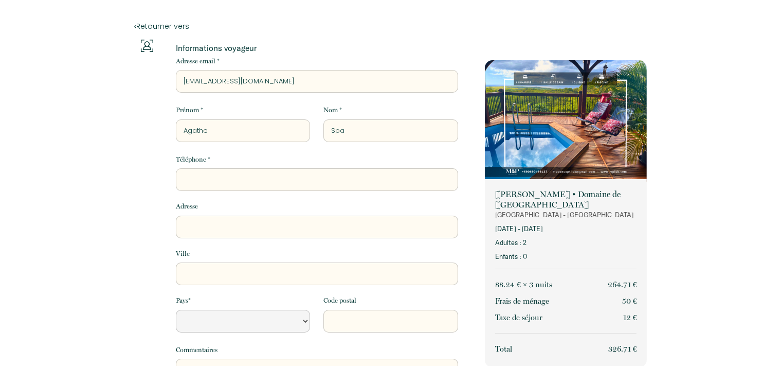
select select "Default select example"
type input "Spag"
select select "Default select example"
type input "Spagn"
select select "Default select example"
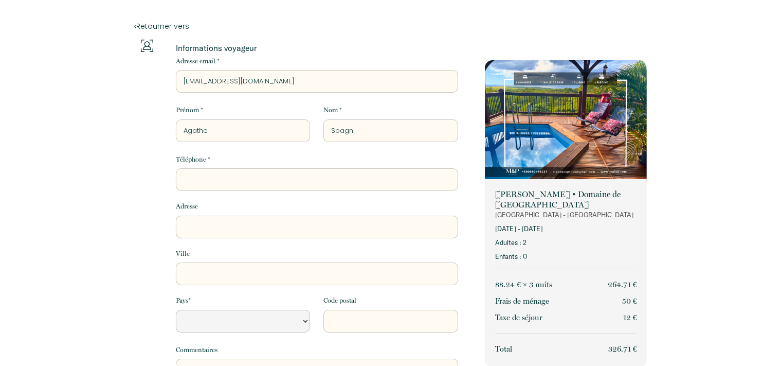
type input "Spagnu"
select select "Default select example"
type input "Spagnuo"
select select "Default select example"
type input "Spagnuol"
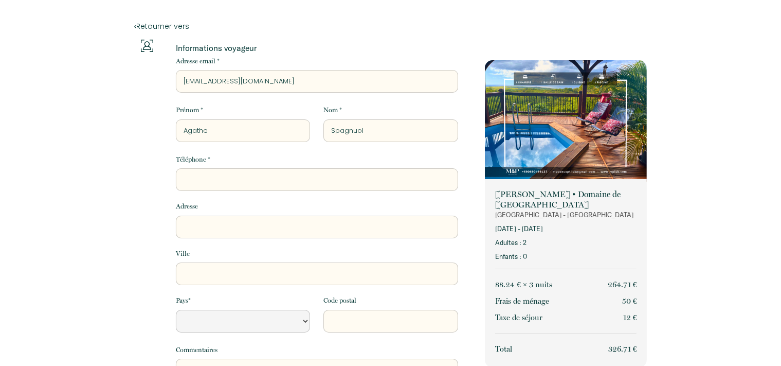
select select "Default select example"
type input "Spagnuolo"
select select "Default select example"
type input "Spagnuolo"
type input "0"
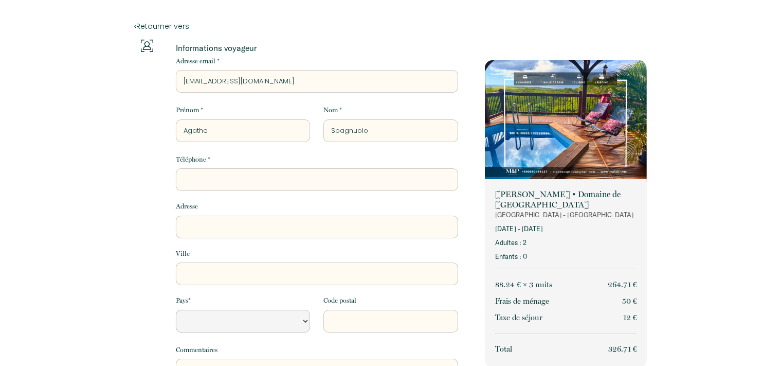
select select "Default select example"
type input "06"
select select "Default select example"
type input "062"
select select "Default select example"
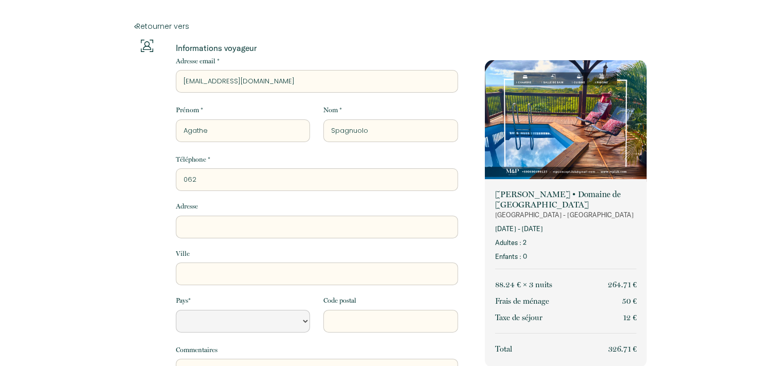
type input "0629"
select select "Default select example"
type input "06298"
select select "Default select example"
type input "062983"
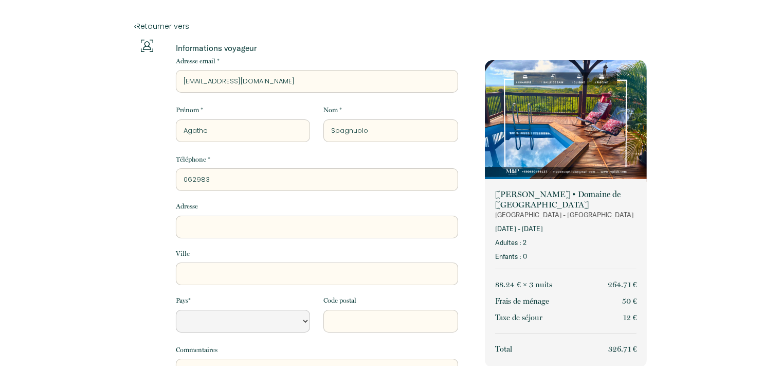
select select "Default select example"
type input "0629839"
select select "Default select example"
type input "06298390"
select select "Default select example"
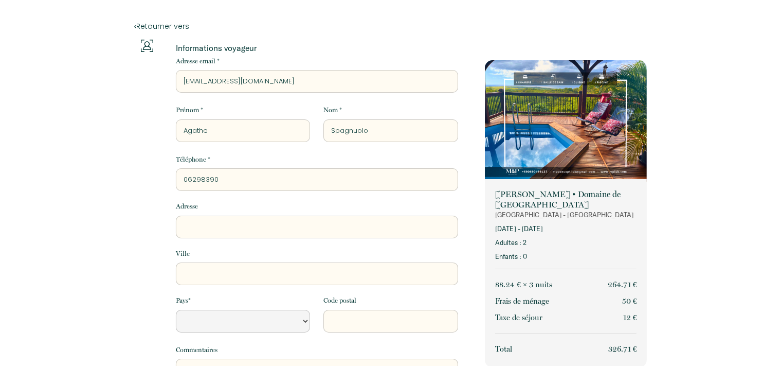
type input "062983901"
select select "Default select example"
type input "0629839012"
select select "Default select example"
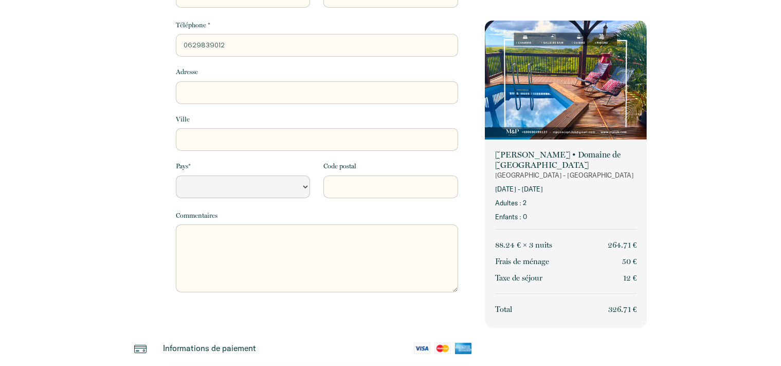
type input "0629839012"
click at [210, 92] on input "Adresse" at bounding box center [317, 92] width 282 height 23
type input "I"
select select "Default select example"
type input "Im"
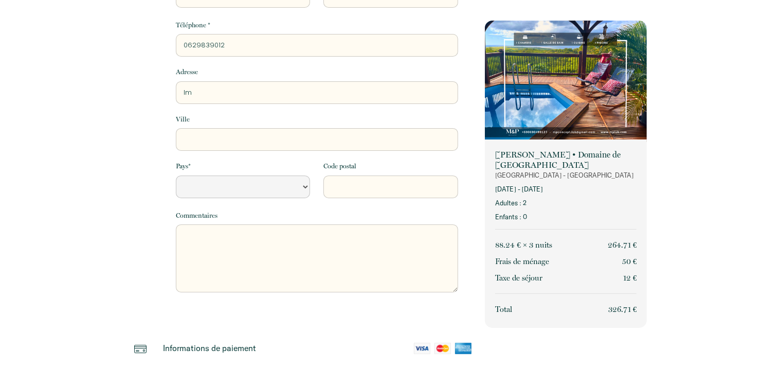
select select "Default select example"
type input "Imp"
select select "Default select example"
type input "Im"
select select "Default select example"
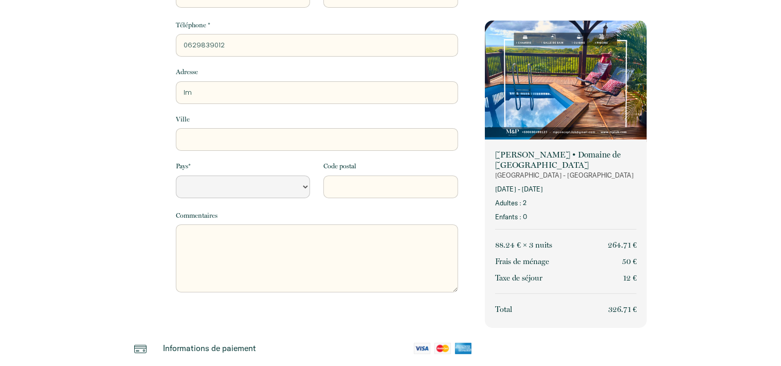
type input "I"
select select "Default select example"
type input "Im"
select select "Default select example"
type input "Imp"
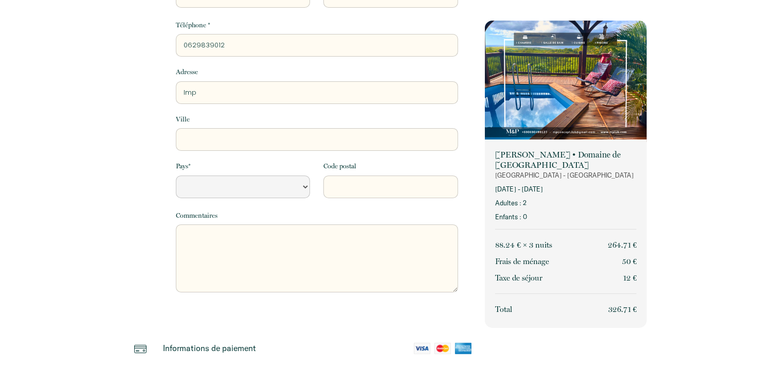
select select "Default select example"
type input "Impa"
select select "Default select example"
type input "Impas"
select select "Default select example"
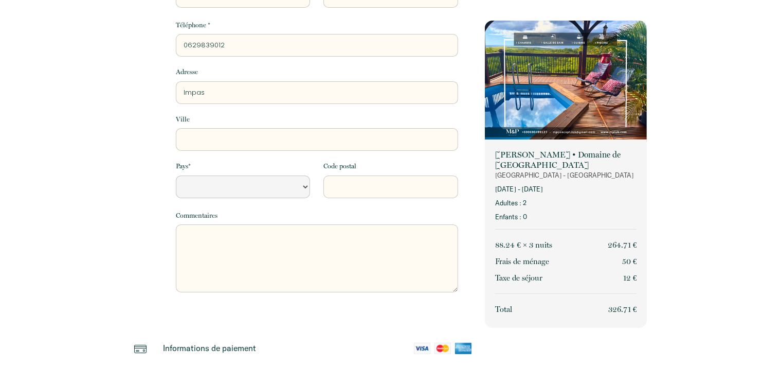
type input "Impass"
select select "Default select example"
type input "Impasss"
select select "Default select example"
type input "Impass"
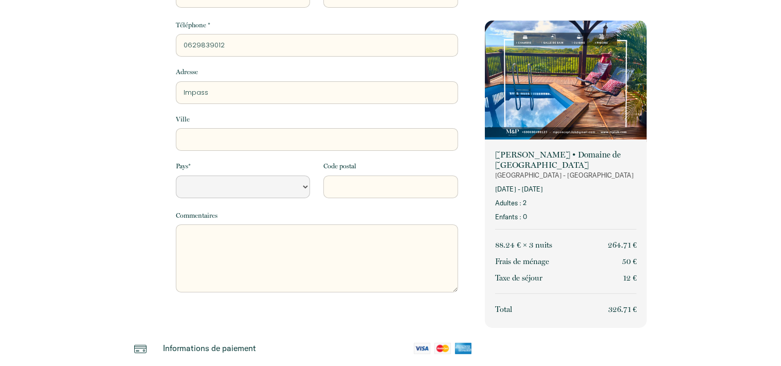
select select "Default select example"
type input "Impasse"
select select "Default select example"
type input "Impasse"
select select "Default select example"
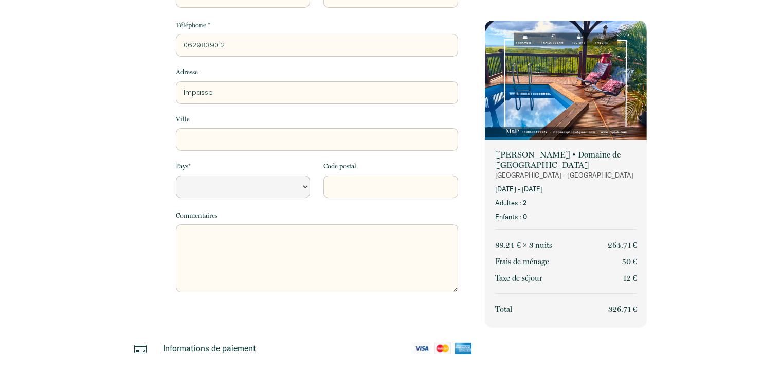
type input "Impasse l"
select select "Default select example"
type input "Impasse l'"
select select "Default select example"
type input "Impasse l'H"
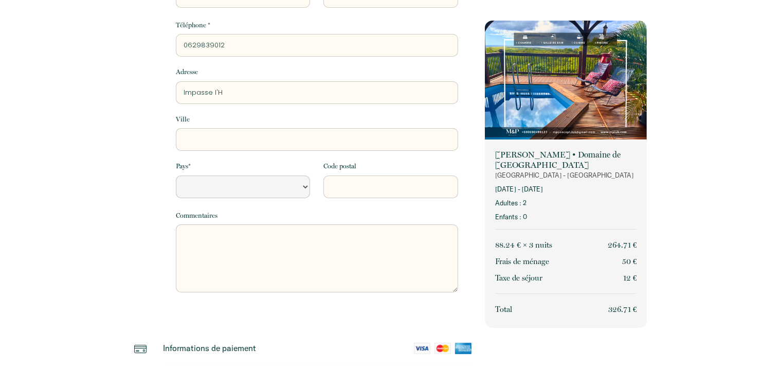
select select "Default select example"
type input "Impasse l'Ho"
select select "Default select example"
type input "Impasse l'Hou"
select select "Default select example"
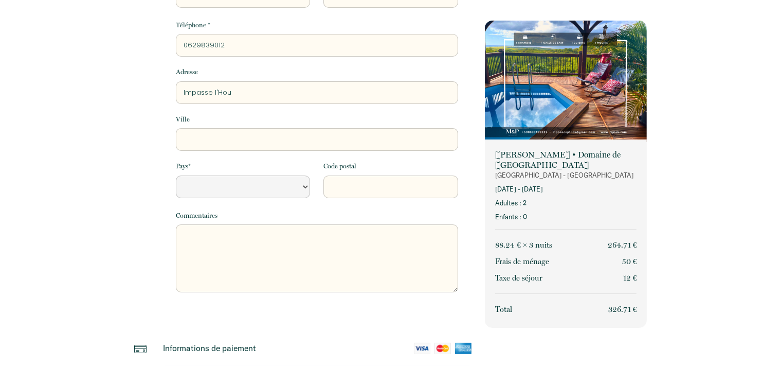
type input "Impasse l'Houë"
select select "Default select example"
type input "Impasse l'Houëz"
select select "Default select example"
type input "Impasse l'Houëze"
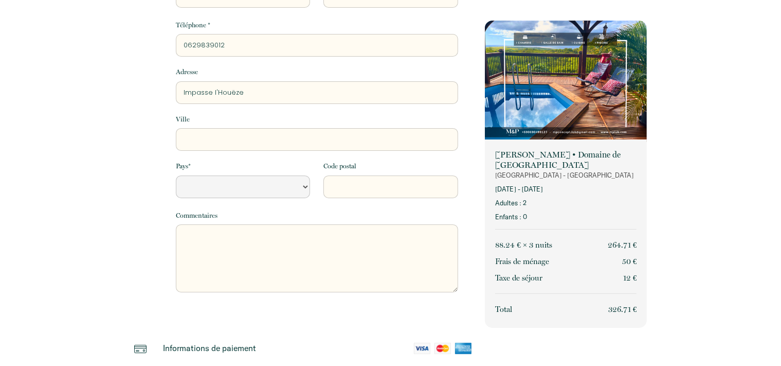
select select "Default select example"
type input "Impasse l'Houëzel"
select select "Default select example"
type input "Impasse l'Houëzel"
select select "Default select example"
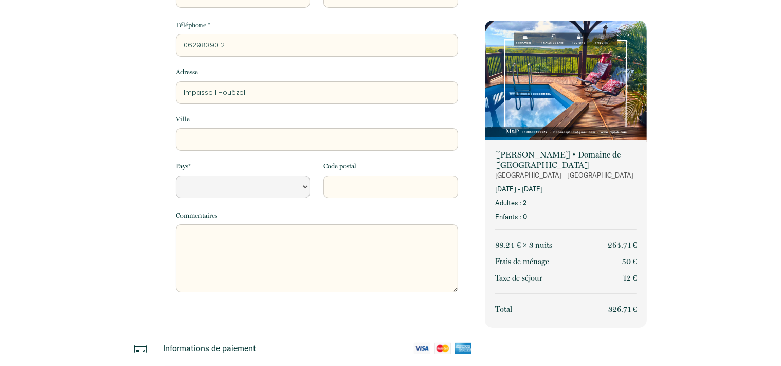
type input "Impasse l'Houëzel"
click at [217, 146] on input "Ville" at bounding box center [317, 139] width 282 height 23
type input "9"
select select "Default select example"
type input "97"
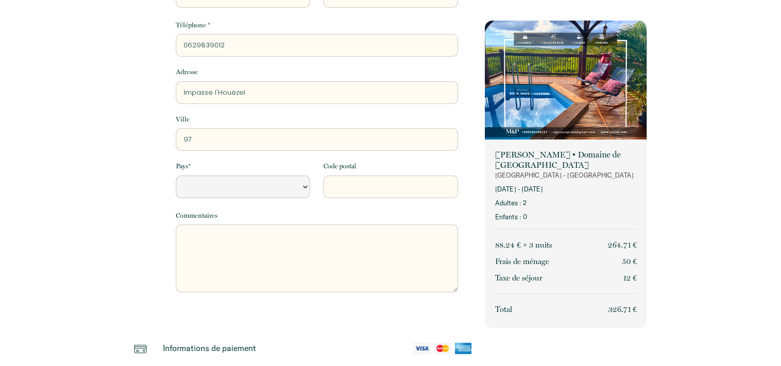
select select "Default select example"
type input "971"
select select "Default select example"
type input "9719"
select select "Default select example"
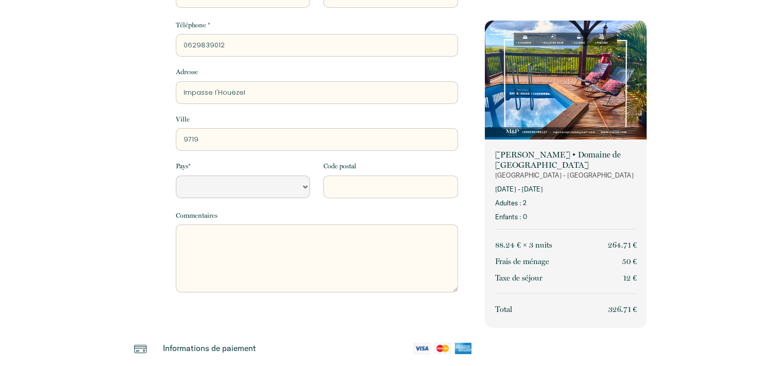
type input "97190"
select select "Default select example"
click at [295, 140] on input "97190" at bounding box center [317, 139] width 282 height 23
type input "97190"
select select "Default select example"
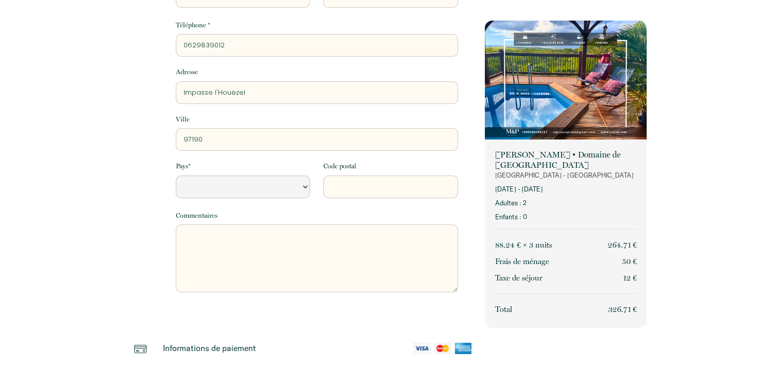
type input "97190 G"
select select "Default select example"
type input "97190 GO"
select select "Default select example"
type input "97190 GOS"
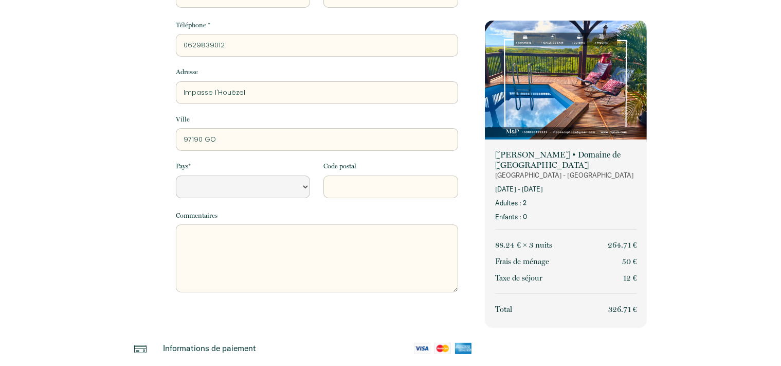
select select "Default select example"
type input "97190 GOSI"
select select "Default select example"
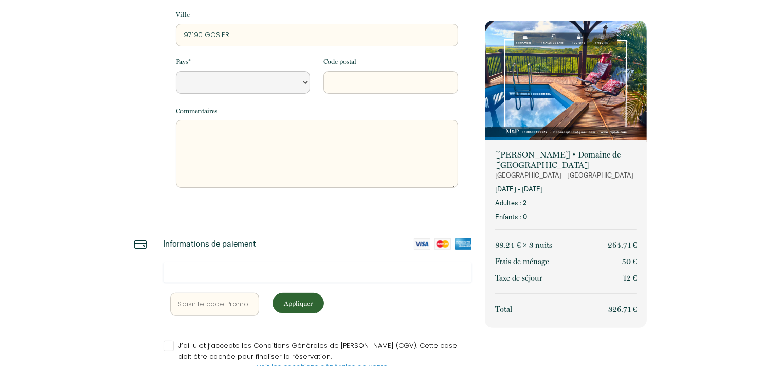
scroll to position [245, 0]
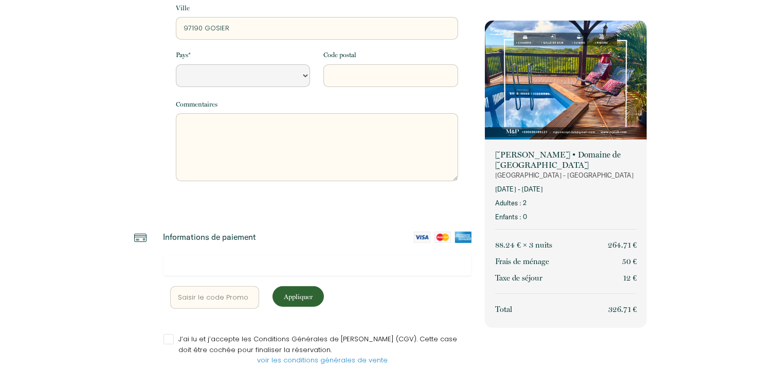
click at [176, 64] on select "France Portugal Afghanistan Albania Algeria American Samoa Andorra Angola Angui…" at bounding box center [243, 75] width 134 height 23
click option "France" at bounding box center [0, 0] width 0 height 0
click at [176, 64] on select "France Portugal Afghanistan Albania Algeria American Samoa Andorra Angola Angui…" at bounding box center [243, 75] width 134 height 23
click option "Guadeloupe" at bounding box center [0, 0] width 0 height 0
click at [394, 72] on input "Code postal" at bounding box center [390, 75] width 134 height 23
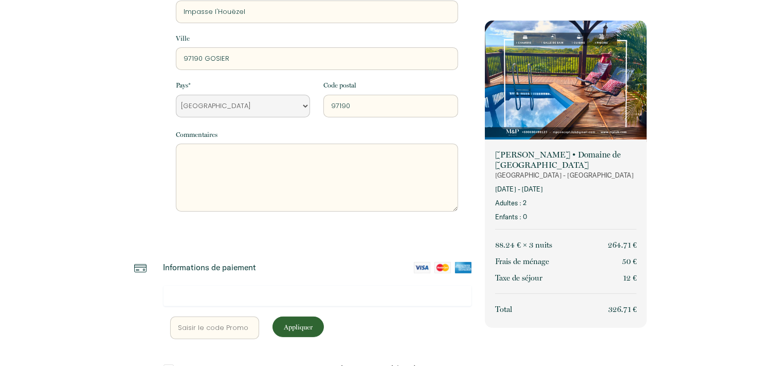
scroll to position [212, 0]
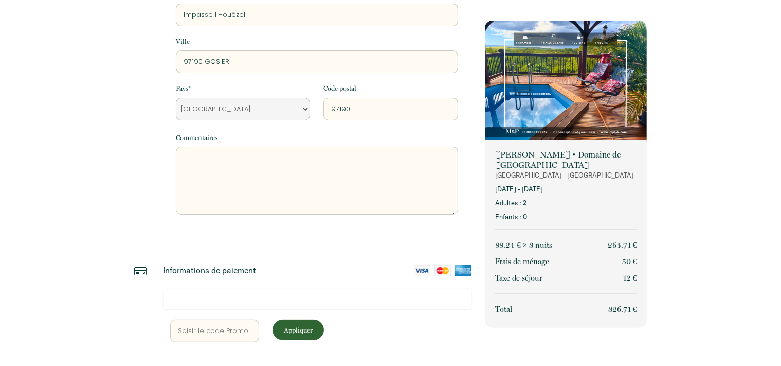
click at [205, 61] on input "97190 GOSIER" at bounding box center [317, 61] width 282 height 23
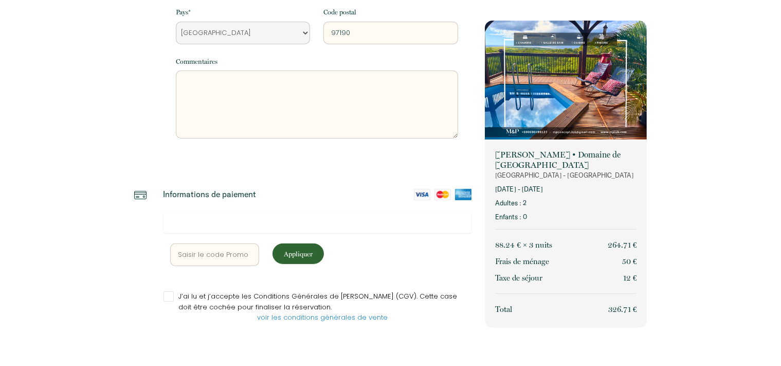
click at [211, 225] on div at bounding box center [318, 222] width 309 height 21
drag, startPoint x: 237, startPoint y: 207, endPoint x: 254, endPoint y: 233, distance: 31.5
click at [254, 233] on div "Informations de paiement Appliquer J’ai lu et j’accepte les Conditions Générale…" at bounding box center [317, 278] width 322 height 179
drag, startPoint x: 248, startPoint y: 226, endPoint x: 241, endPoint y: 220, distance: 9.8
click at [241, 220] on div at bounding box center [318, 222] width 309 height 21
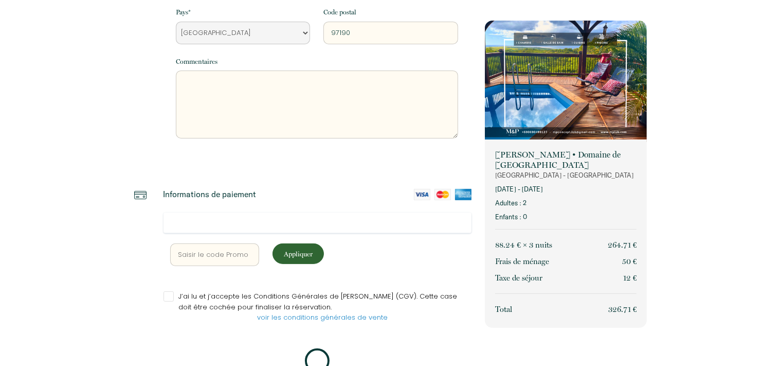
scroll to position [313, 0]
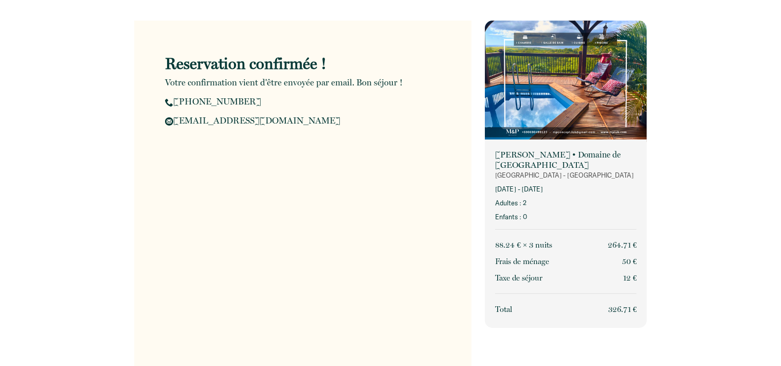
scroll to position [21, 0]
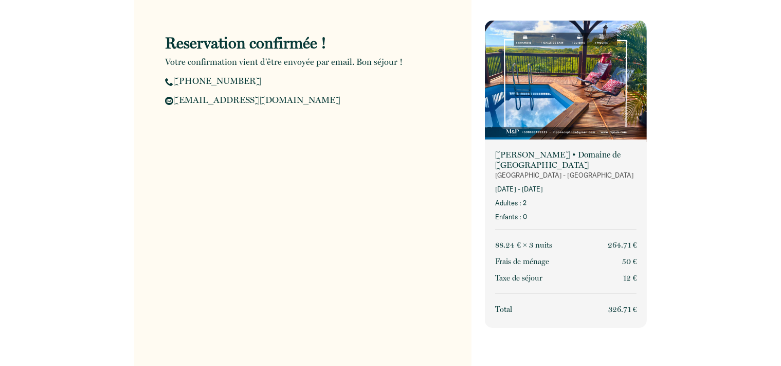
click at [584, 102] on img at bounding box center [566, 81] width 162 height 121
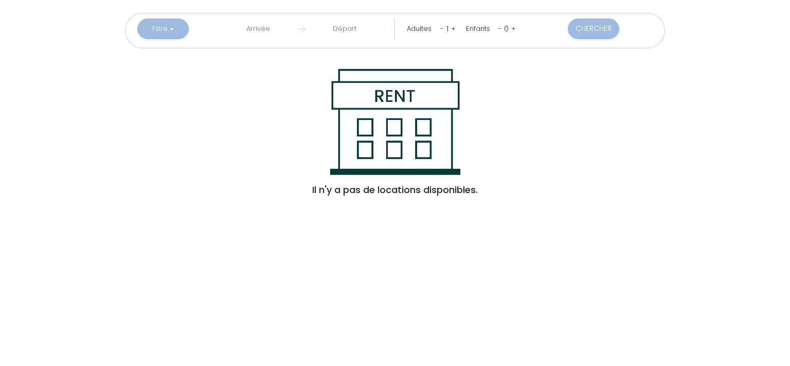
click at [257, 25] on input "text" at bounding box center [258, 29] width 79 height 21
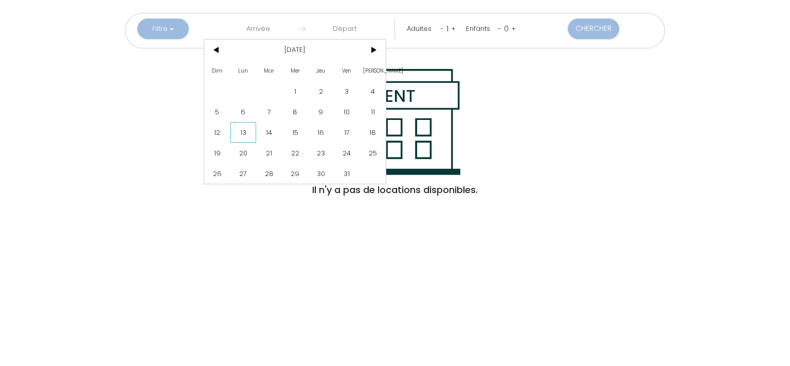
click at [256, 132] on span "13" at bounding box center [243, 132] width 26 height 21
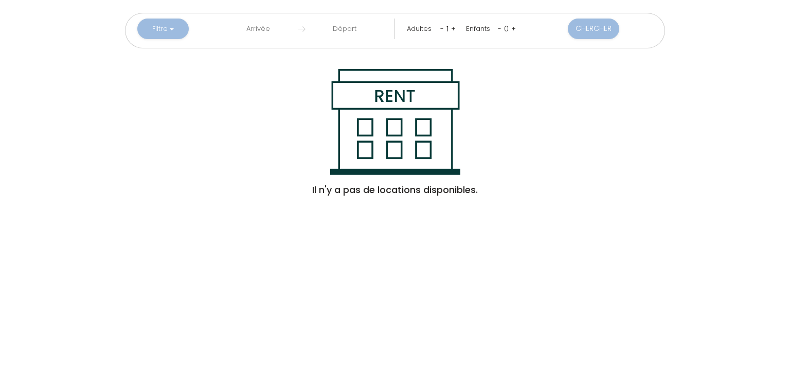
type input "[DATE]"
drag, startPoint x: 358, startPoint y: 28, endPoint x: 338, endPoint y: 44, distance: 25.9
click at [338, 39] on input "[DATE]" at bounding box center [344, 29] width 79 height 21
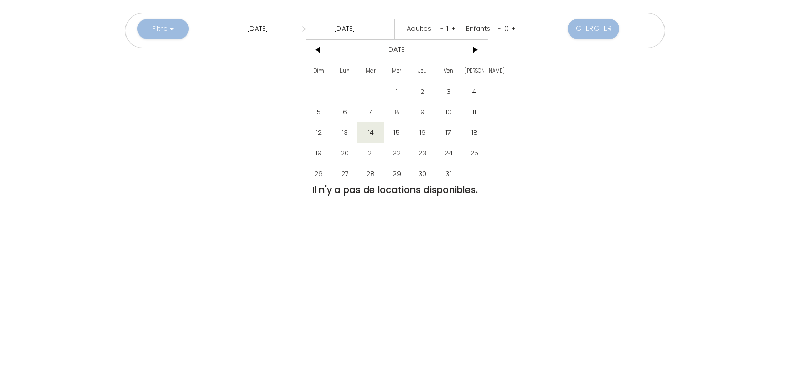
click at [338, 44] on span "[DATE]" at bounding box center [397, 50] width 130 height 21
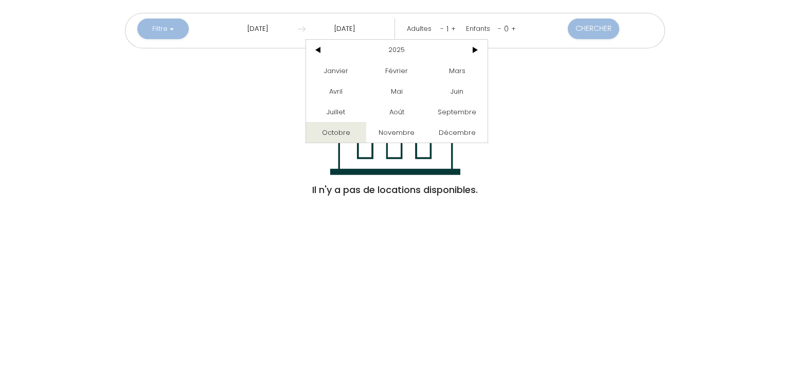
click at [338, 44] on span "2025" at bounding box center [397, 50] width 130 height 21
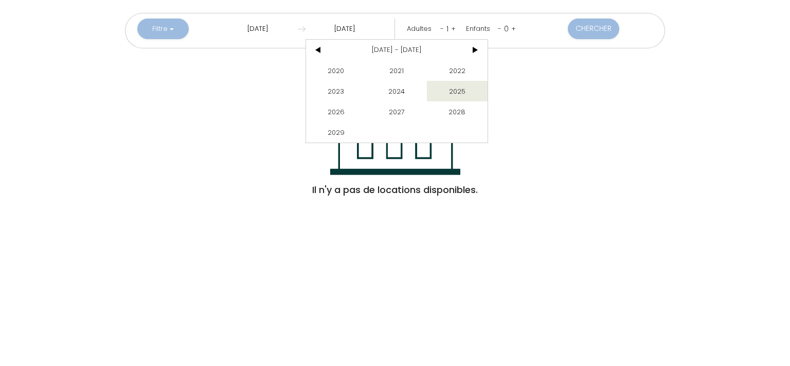
click at [353, 23] on input "[DATE]" at bounding box center [344, 29] width 79 height 21
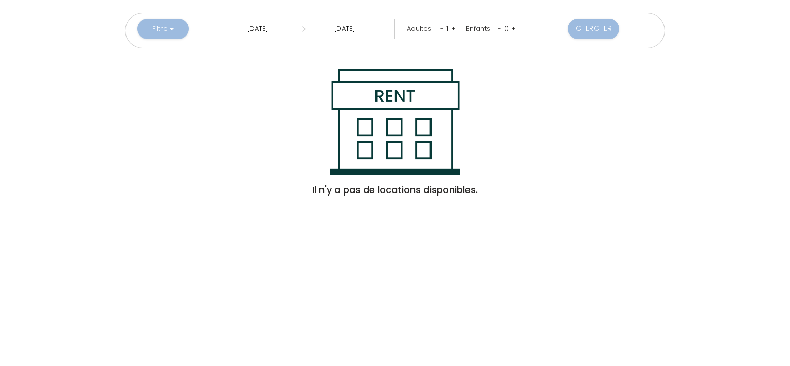
click at [353, 23] on input "Mar 14 Oct 2025" at bounding box center [344, 29] width 79 height 21
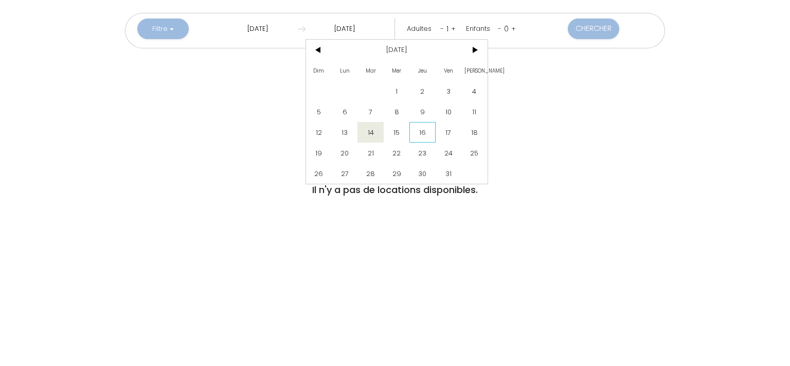
click at [421, 124] on span "16" at bounding box center [422, 132] width 26 height 21
type input "[DATE]"
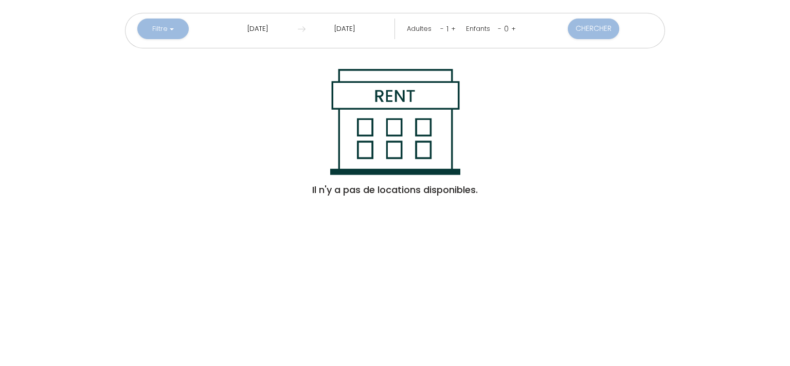
click at [452, 28] on link "+" at bounding box center [453, 29] width 5 height 10
click at [180, 23] on button "Filtre" at bounding box center [161, 29] width 51 height 21
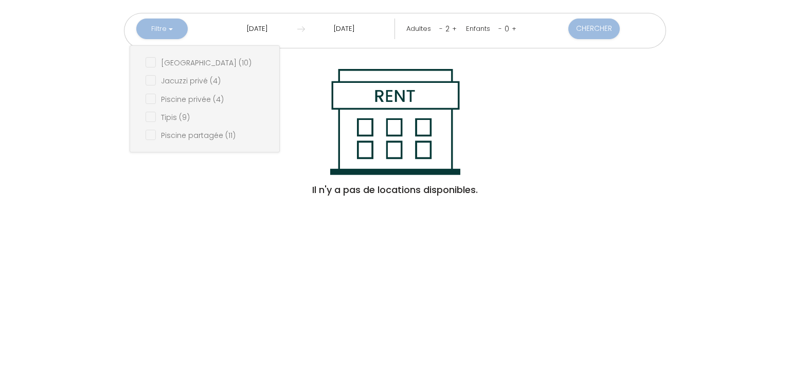
click at [188, 97] on \(4\) "checkbox" at bounding box center [213, 98] width 134 height 10
checkbox \(4\) "true"
checkbox \(10\) "false"
checkbox \(4\) "false"
checkbox \(9\) "false"
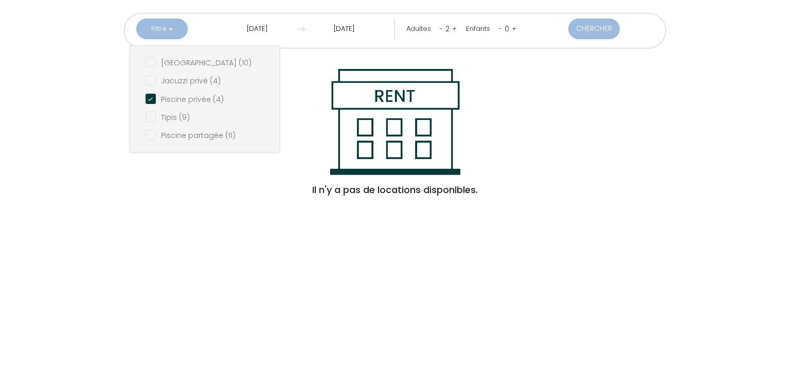
checkbox \(11\) "false"
click at [585, 34] on button "Chercher" at bounding box center [593, 29] width 51 height 21
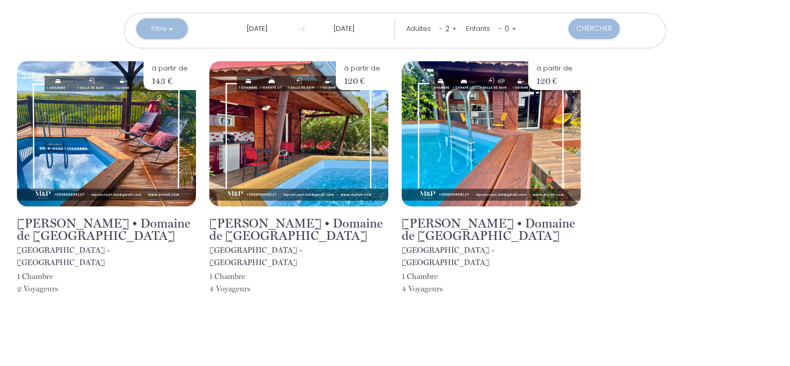
click at [168, 35] on button "Filtre" at bounding box center [161, 29] width 51 height 21
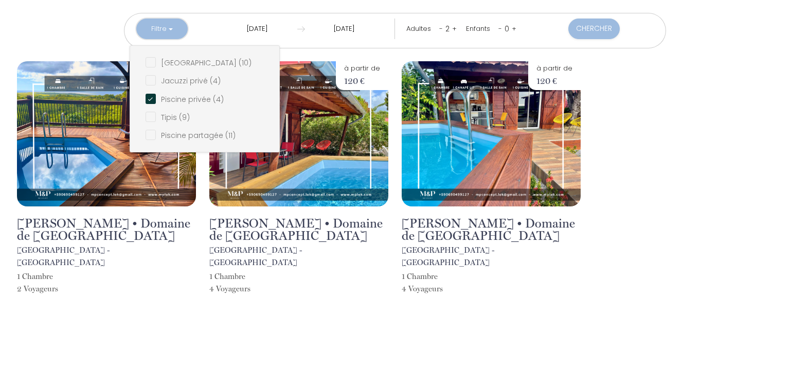
click at [168, 35] on button "Filtre" at bounding box center [161, 29] width 51 height 21
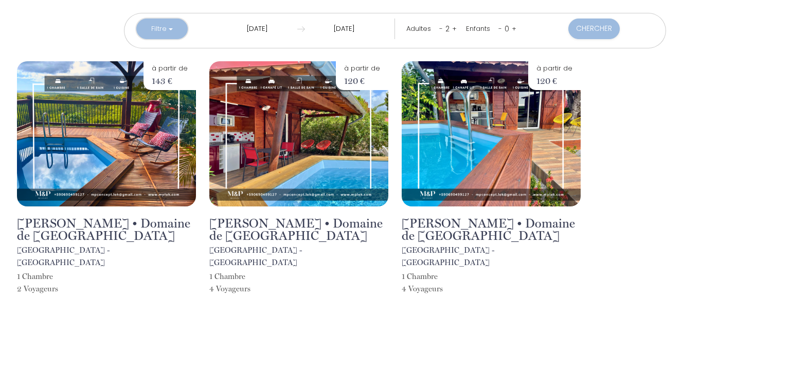
click at [175, 27] on button "Filtre" at bounding box center [161, 29] width 51 height 21
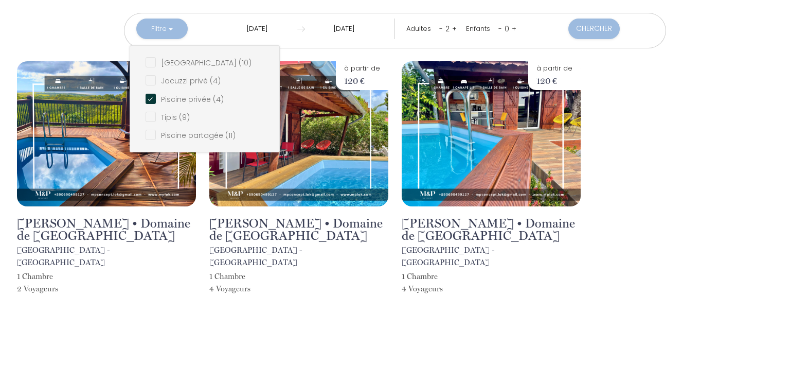
click at [192, 96] on \(4\) "checkbox" at bounding box center [213, 98] width 134 height 10
checkbox \(4\) "false"
checkbox \(10\) "false"
checkbox \(4\) "false"
checkbox \(9\) "false"
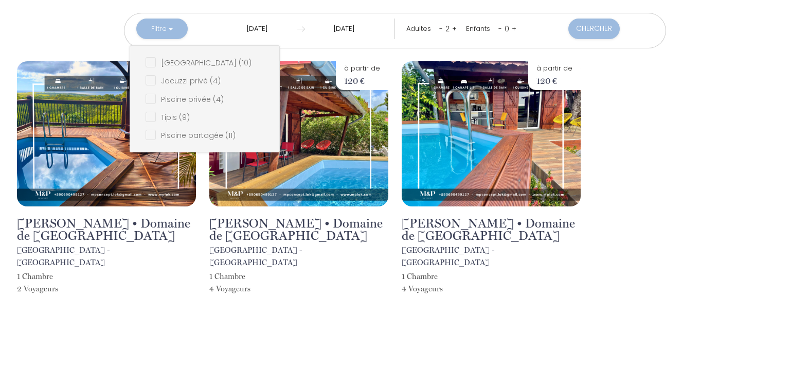
click at [204, 136] on \(11\) "checkbox" at bounding box center [213, 134] width 134 height 10
checkbox \(11\) "true"
checkbox \(10\) "false"
checkbox \(4\) "false"
checkbox \(9\) "false"
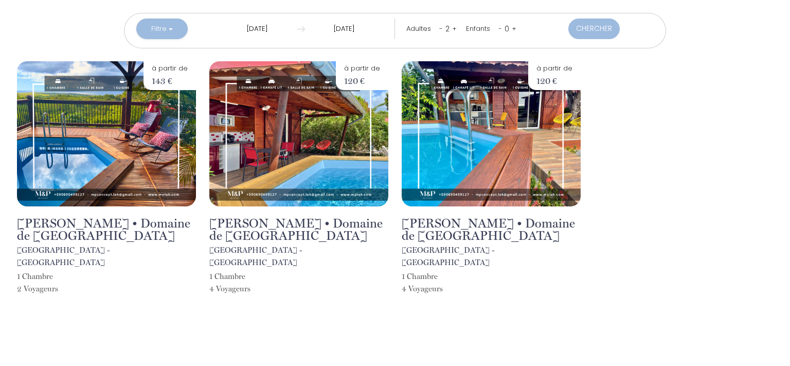
click at [599, 23] on button "Chercher" at bounding box center [593, 29] width 51 height 21
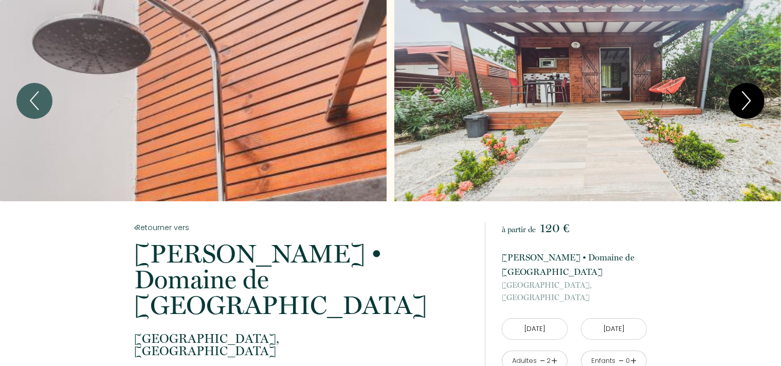
click at [759, 94] on button "Next" at bounding box center [747, 101] width 36 height 36
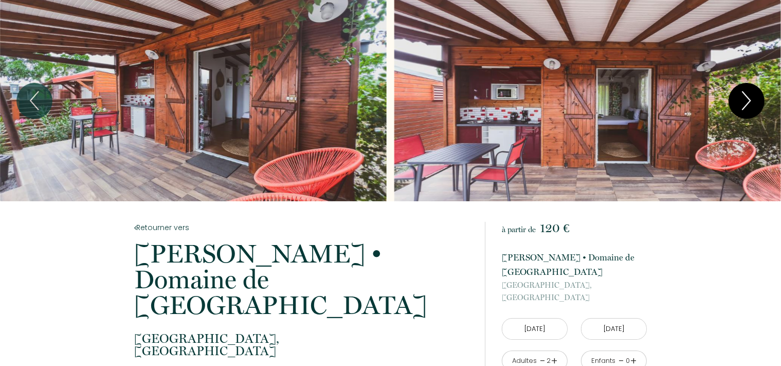
click at [759, 94] on button "Next" at bounding box center [747, 101] width 36 height 36
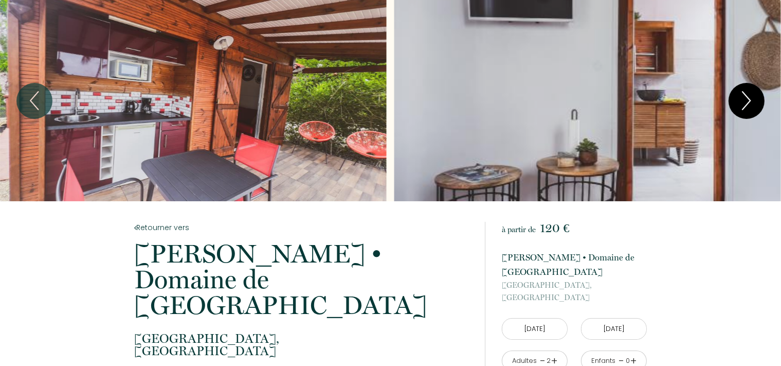
click at [759, 94] on button "Next" at bounding box center [747, 101] width 36 height 36
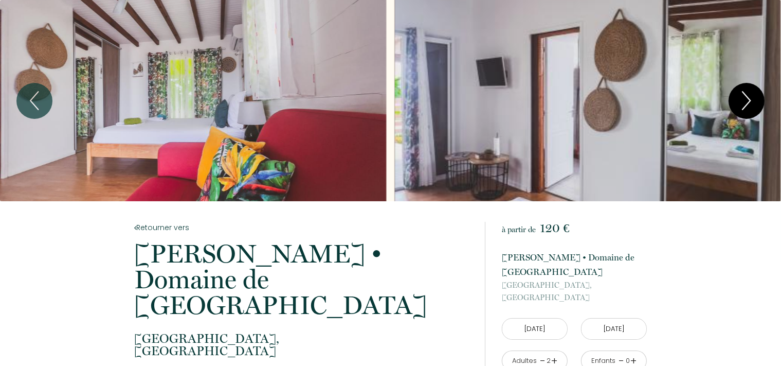
click at [759, 94] on button "Next" at bounding box center [747, 101] width 36 height 36
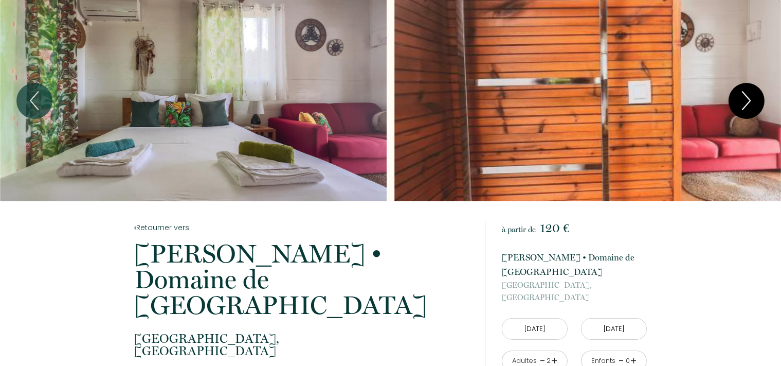
click at [759, 94] on button "Next" at bounding box center [747, 101] width 36 height 36
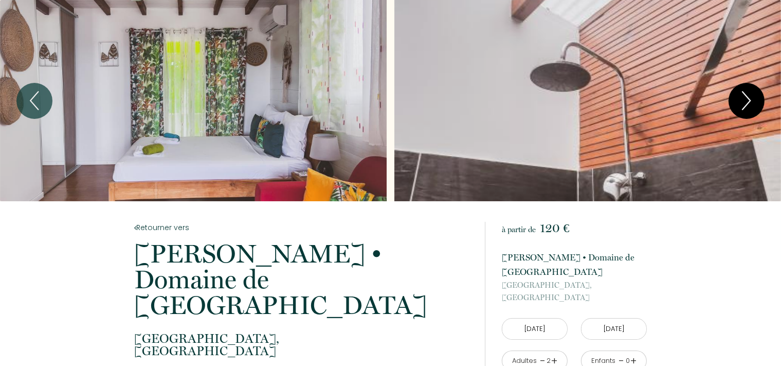
click at [759, 94] on button "Next" at bounding box center [747, 101] width 36 height 36
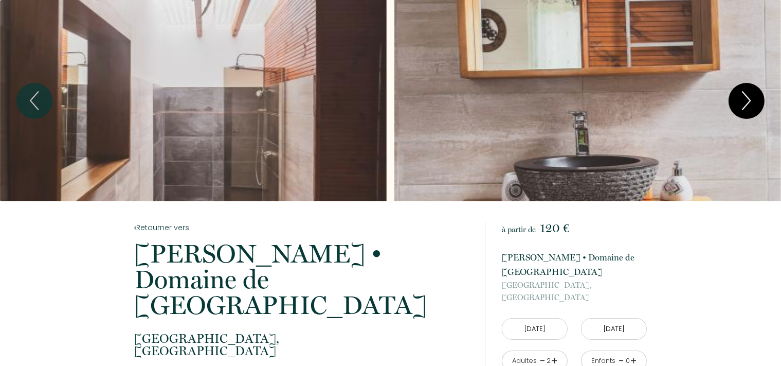
click at [759, 94] on button "Next" at bounding box center [747, 101] width 36 height 36
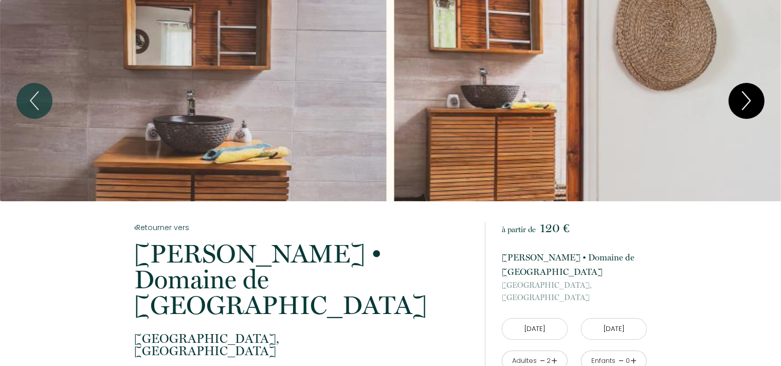
click at [759, 94] on button "Next" at bounding box center [747, 101] width 36 height 36
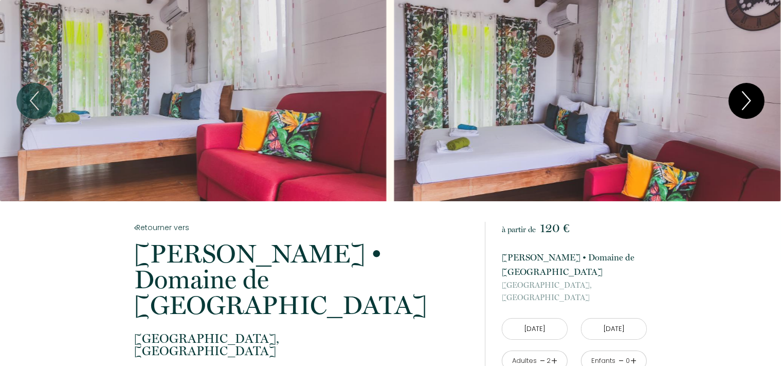
click at [759, 94] on button "Next" at bounding box center [747, 101] width 36 height 36
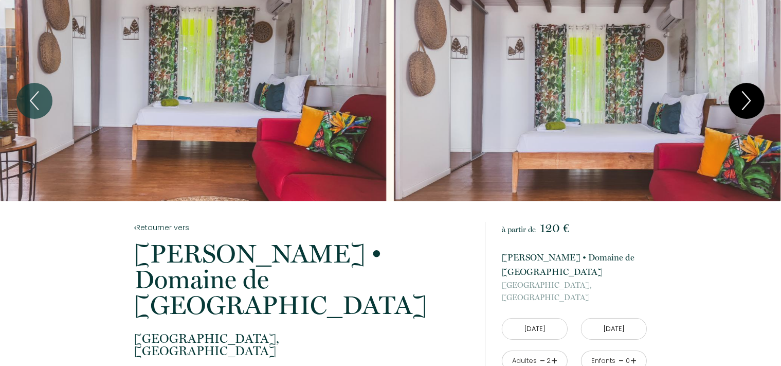
click at [759, 94] on button "Next" at bounding box center [747, 101] width 36 height 36
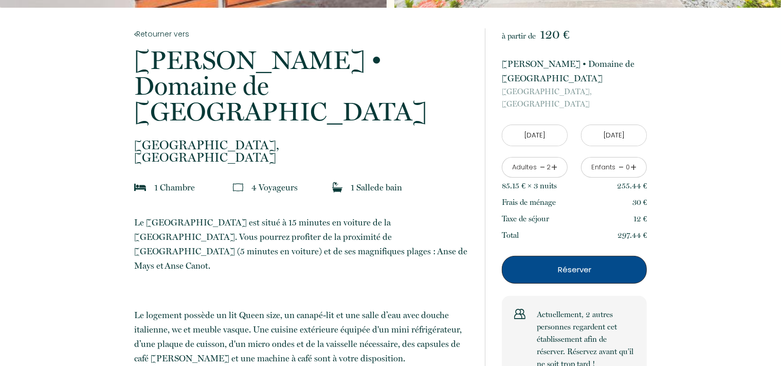
scroll to position [193, 0]
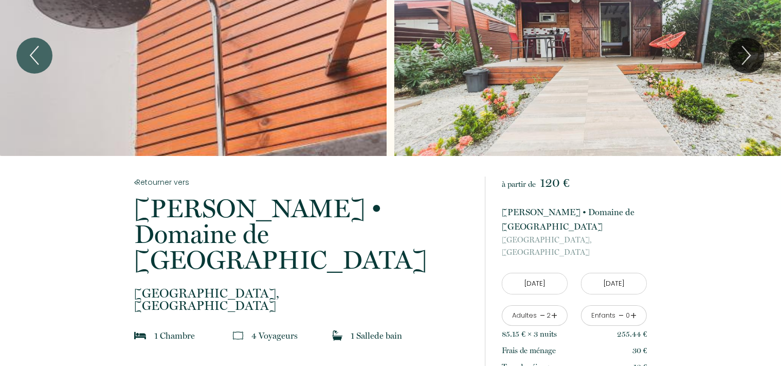
scroll to position [0, 0]
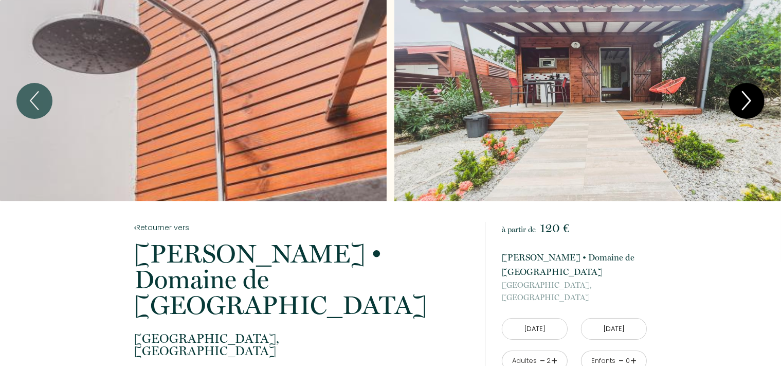
click at [742, 94] on icon "Next" at bounding box center [747, 100] width 24 height 33
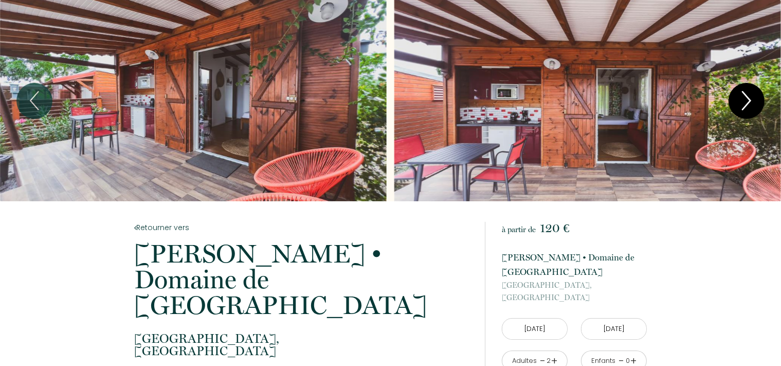
click at [742, 94] on icon "Next" at bounding box center [747, 100] width 24 height 33
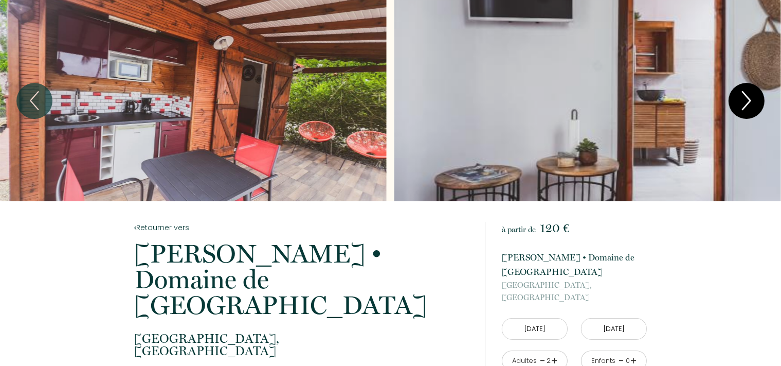
click at [742, 94] on icon "Next" at bounding box center [747, 100] width 24 height 33
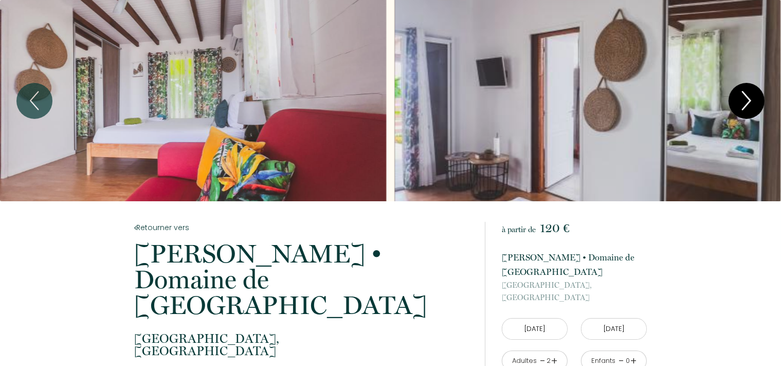
click at [742, 94] on icon "Next" at bounding box center [747, 100] width 24 height 33
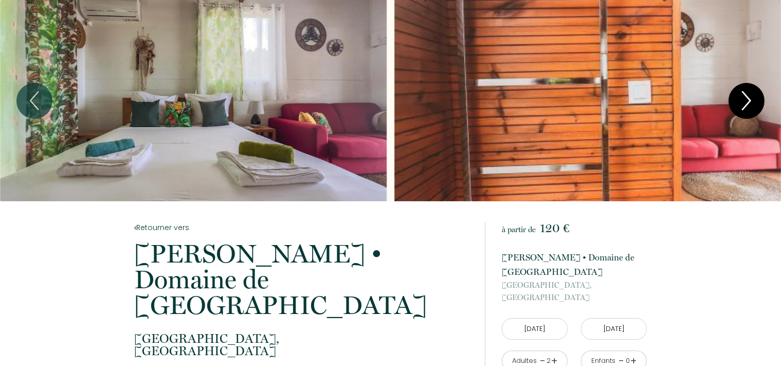
click at [742, 94] on icon "Next" at bounding box center [747, 100] width 24 height 33
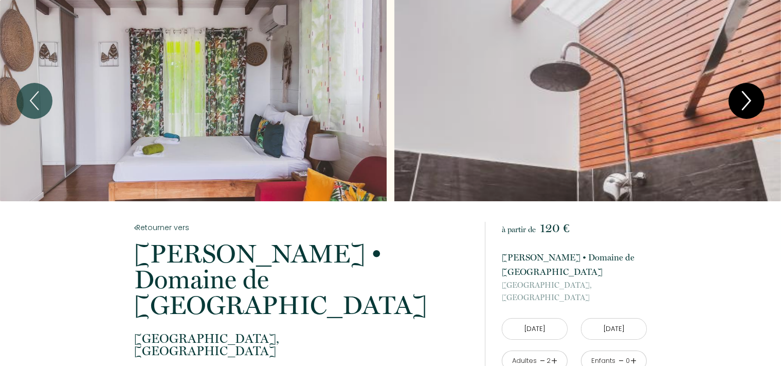
click at [742, 94] on icon "Next" at bounding box center [747, 100] width 24 height 33
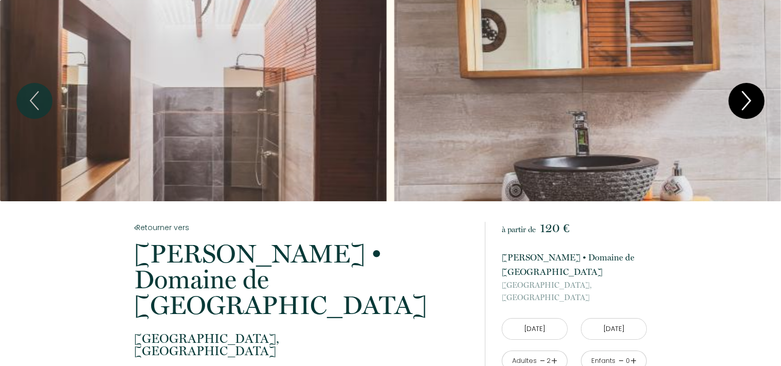
click at [742, 91] on icon "Next" at bounding box center [747, 100] width 24 height 33
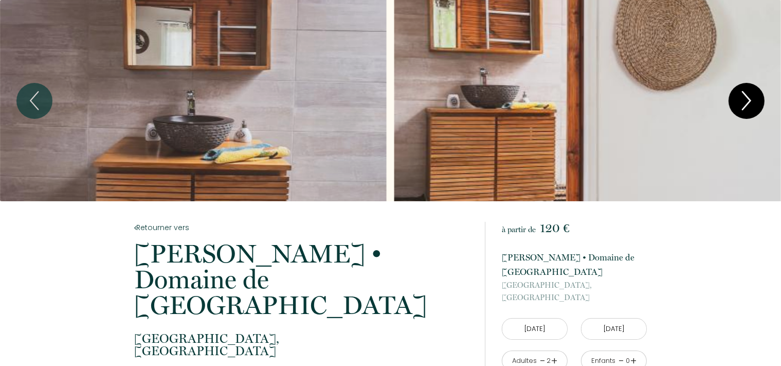
click at [742, 91] on icon "Next" at bounding box center [747, 100] width 24 height 33
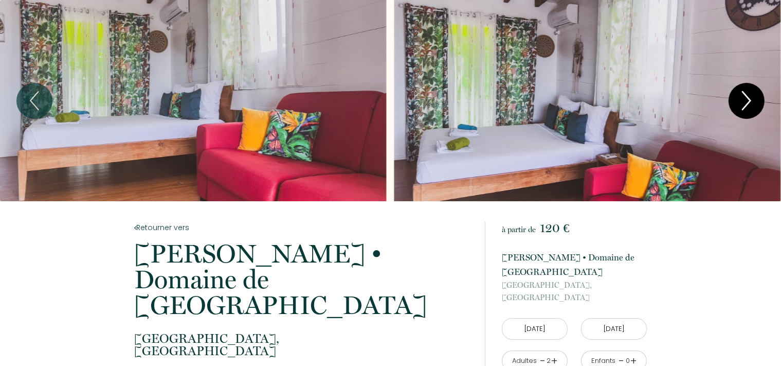
click at [742, 91] on icon "Next" at bounding box center [747, 100] width 24 height 33
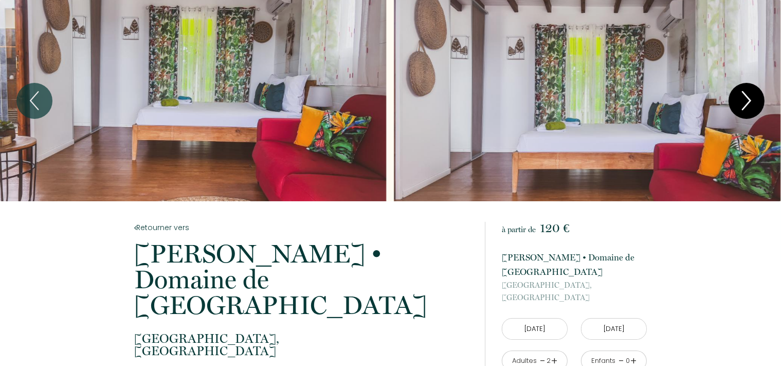
click at [742, 91] on icon "Next" at bounding box center [747, 100] width 24 height 33
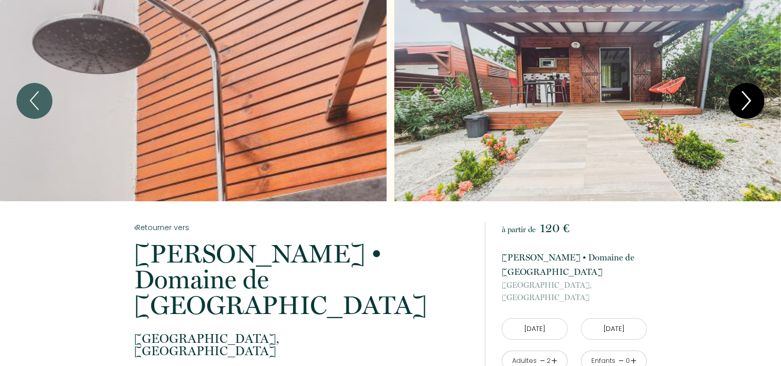
click at [742, 91] on icon "Next" at bounding box center [747, 100] width 24 height 33
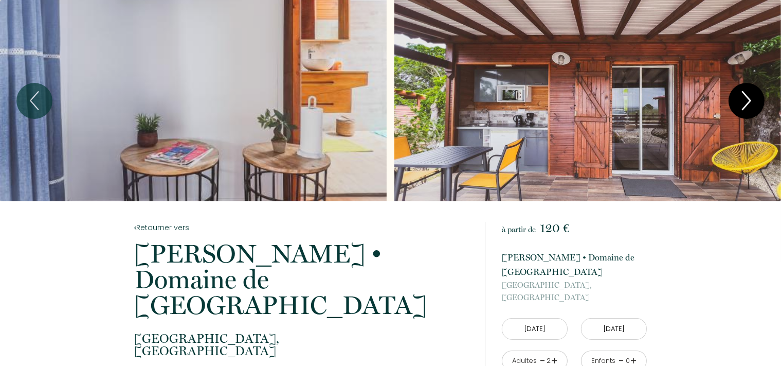
click at [743, 100] on icon "Next" at bounding box center [747, 100] width 24 height 33
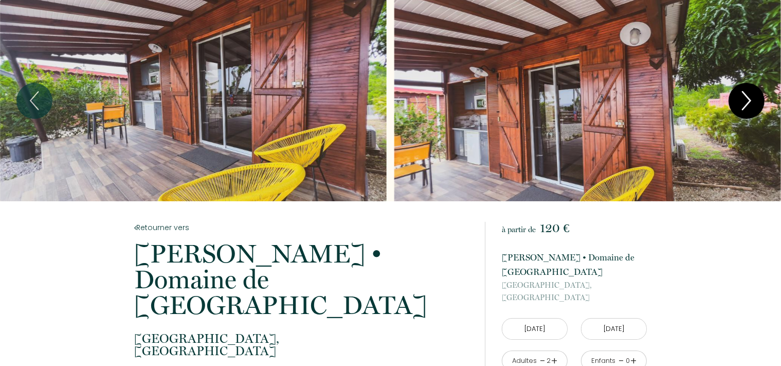
click at [743, 100] on icon "Next" at bounding box center [747, 100] width 24 height 33
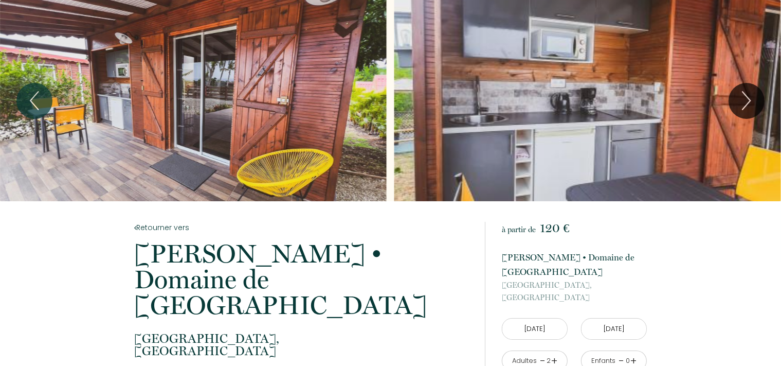
click at [529, 143] on div "Slideshow" at bounding box center [587, 100] width 387 height 201
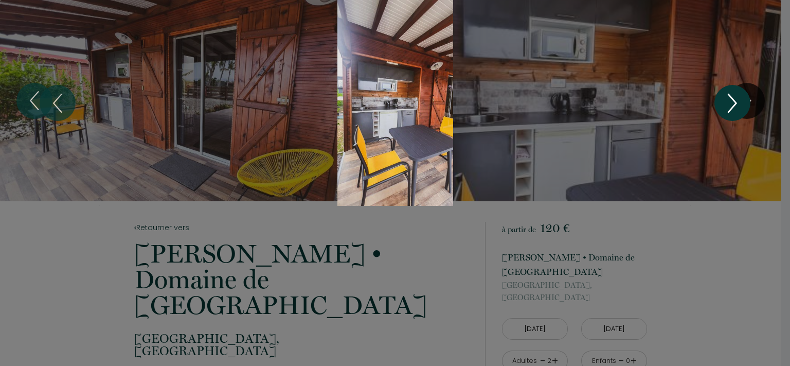
click at [742, 108] on icon "Next" at bounding box center [732, 102] width 24 height 33
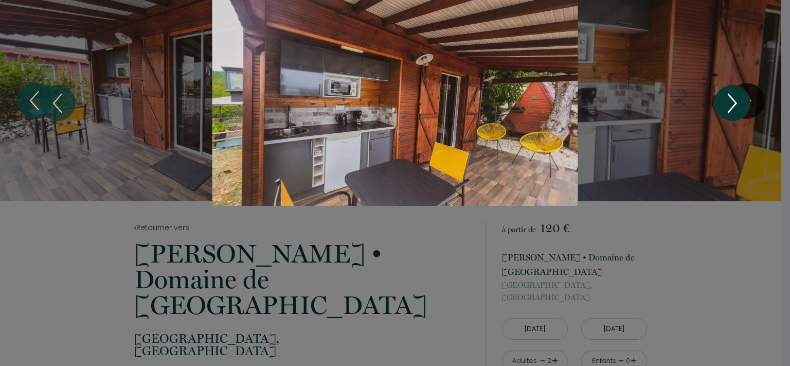
click at [742, 108] on icon "Next" at bounding box center [732, 102] width 24 height 33
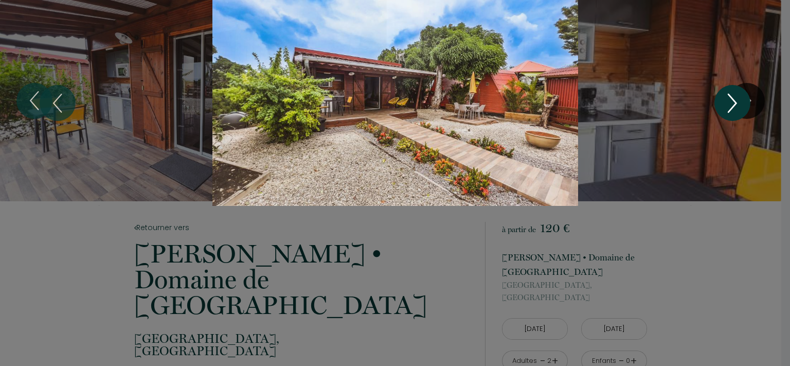
click at [742, 108] on icon "Next" at bounding box center [732, 102] width 24 height 33
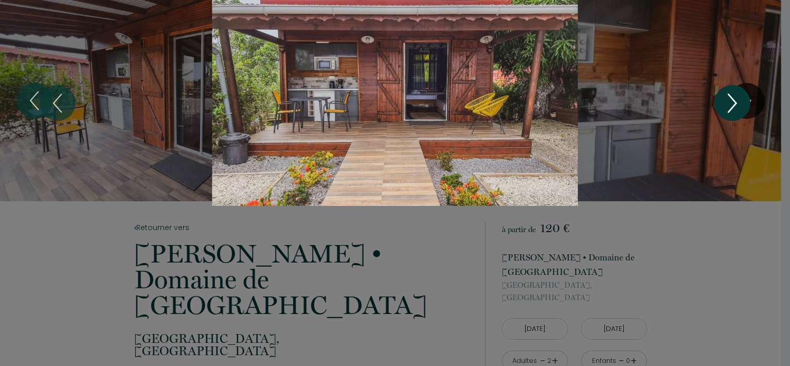
click at [742, 108] on icon "Next" at bounding box center [732, 102] width 24 height 33
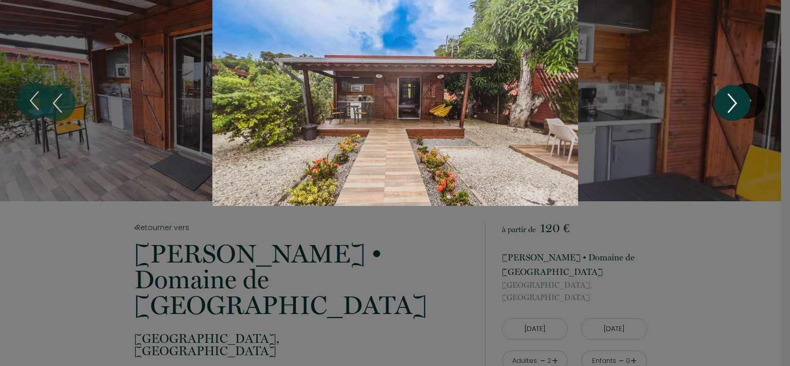
click at [742, 108] on icon "Next" at bounding box center [732, 102] width 24 height 33
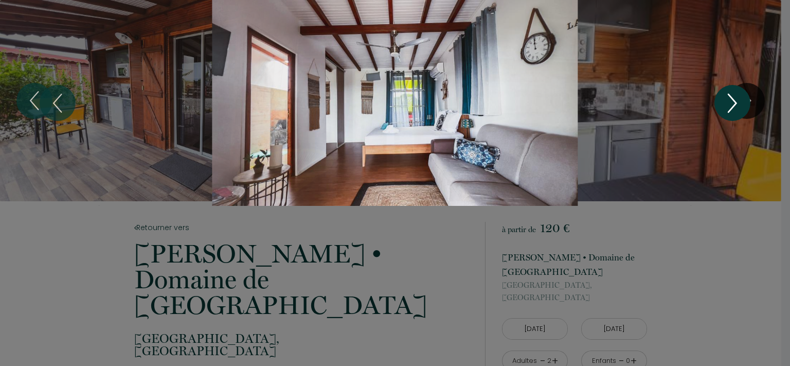
click at [742, 108] on icon "Next" at bounding box center [732, 102] width 24 height 33
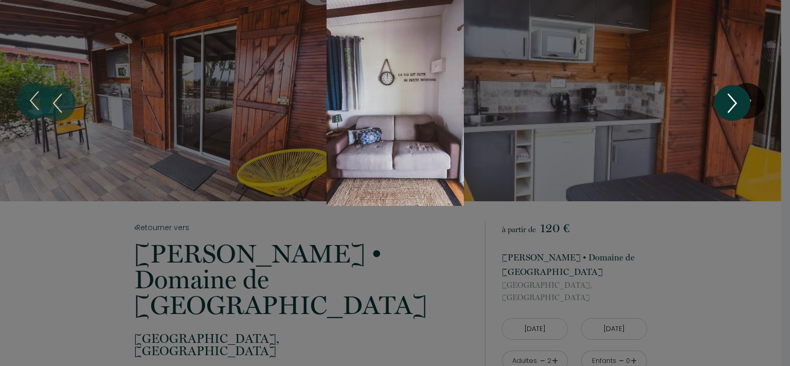
click at [742, 108] on icon "Next" at bounding box center [732, 102] width 24 height 33
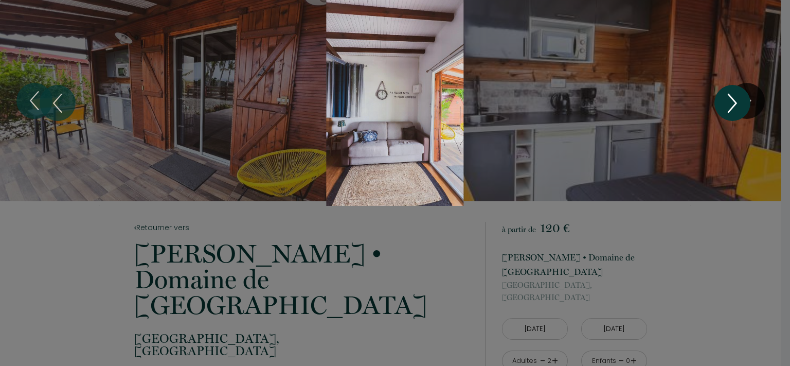
click at [742, 108] on icon "Next" at bounding box center [732, 102] width 24 height 33
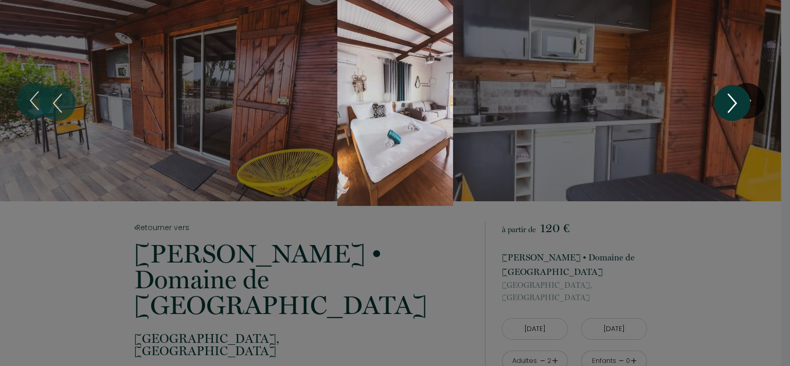
click at [742, 108] on icon "Next" at bounding box center [732, 102] width 24 height 33
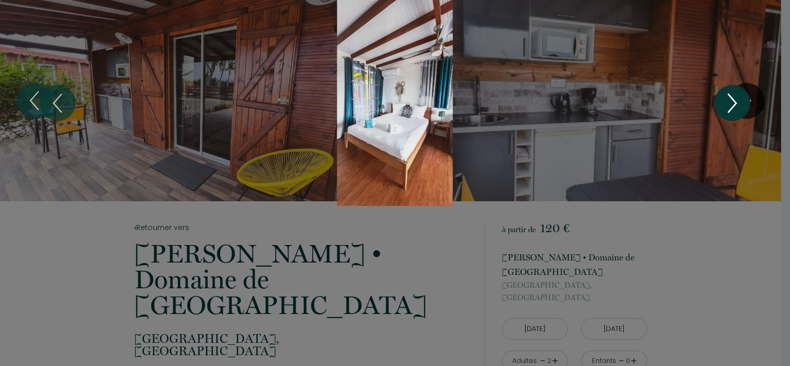
click at [734, 110] on icon "Next" at bounding box center [732, 102] width 24 height 33
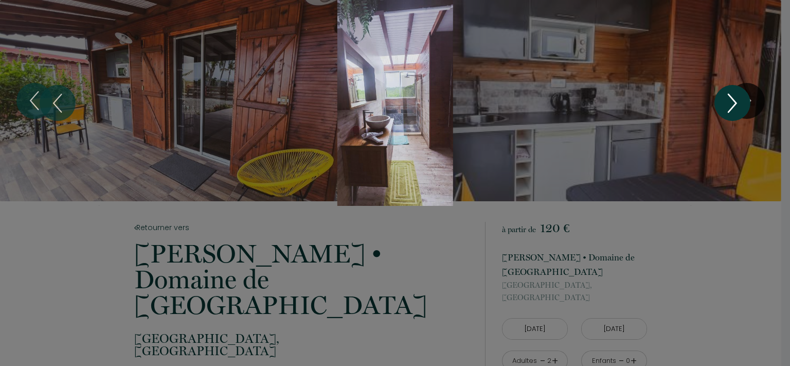
click at [734, 110] on icon "Next" at bounding box center [732, 102] width 24 height 33
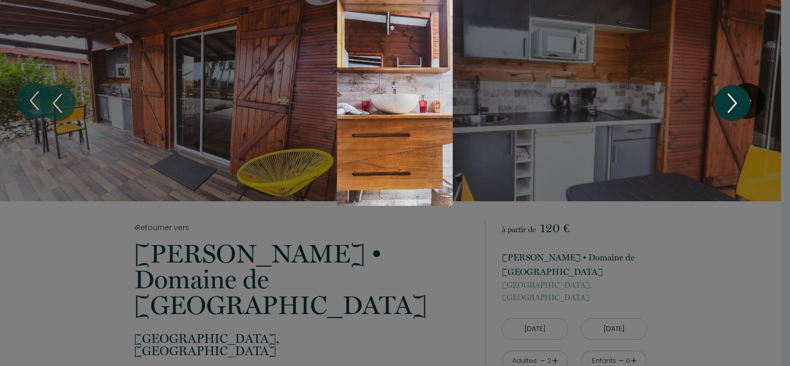
click at [734, 110] on icon "Next" at bounding box center [732, 102] width 24 height 33
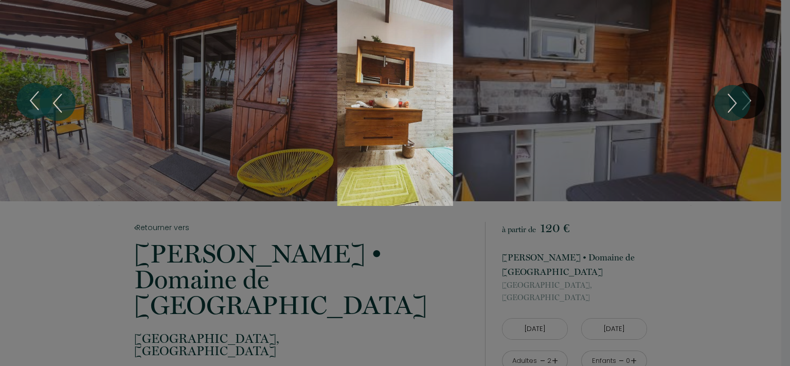
click at [686, 322] on div at bounding box center [395, 183] width 790 height 366
click at [31, 101] on div "1 2 3 4 5 6 7 8 9 10 11 12 13 14 15 16 17 18 19" at bounding box center [395, 103] width 790 height 206
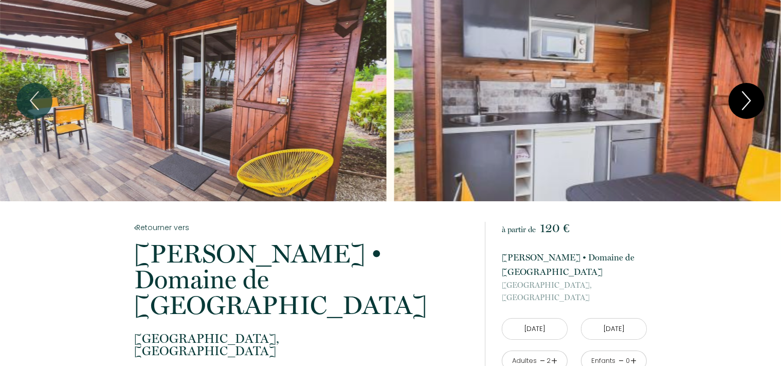
click at [760, 106] on button "Next" at bounding box center [747, 101] width 36 height 36
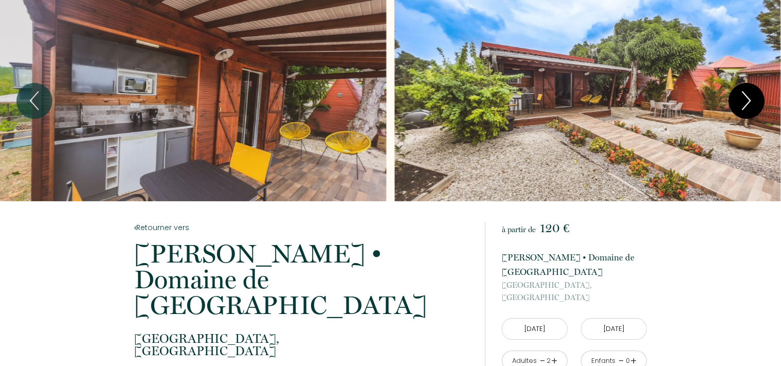
click at [760, 106] on button "Next" at bounding box center [747, 101] width 36 height 36
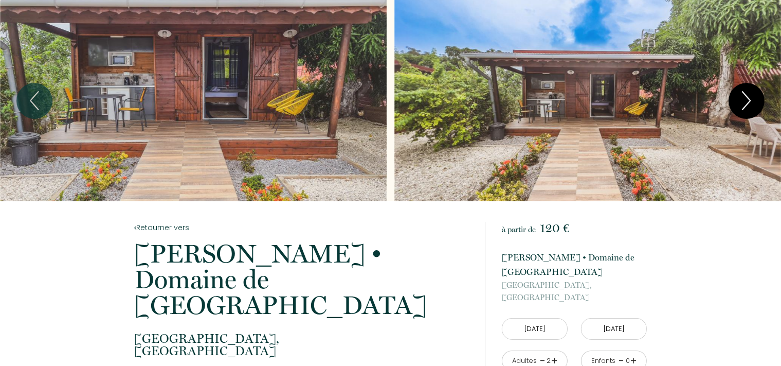
click at [760, 106] on button "Next" at bounding box center [747, 101] width 36 height 36
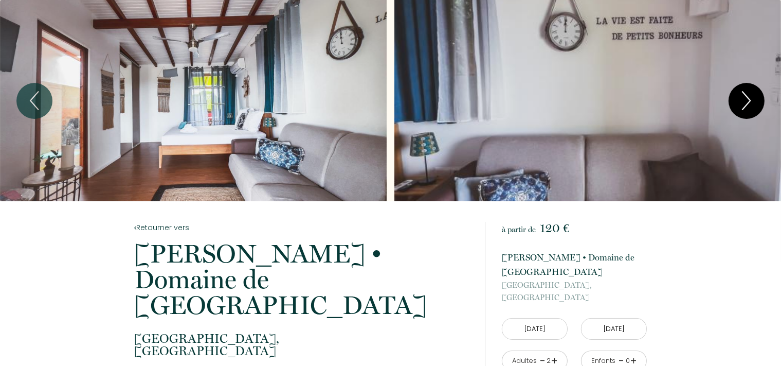
click at [760, 106] on button "Next" at bounding box center [747, 101] width 36 height 36
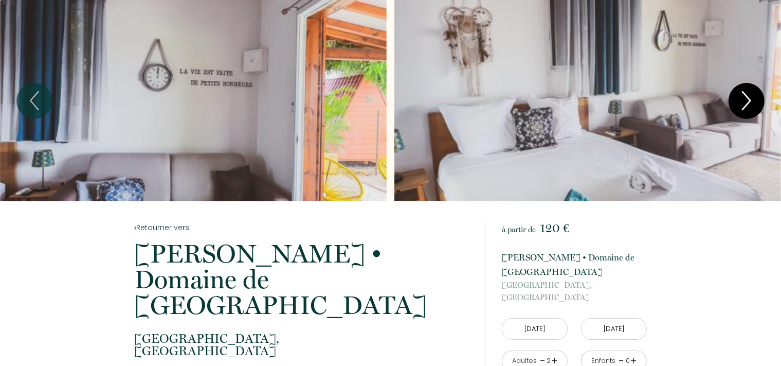
click at [747, 104] on icon "Next" at bounding box center [747, 100] width 24 height 33
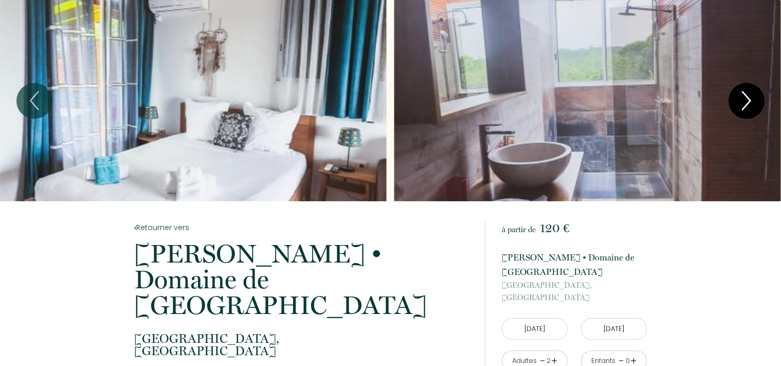
click at [747, 104] on icon "Next" at bounding box center [747, 100] width 24 height 33
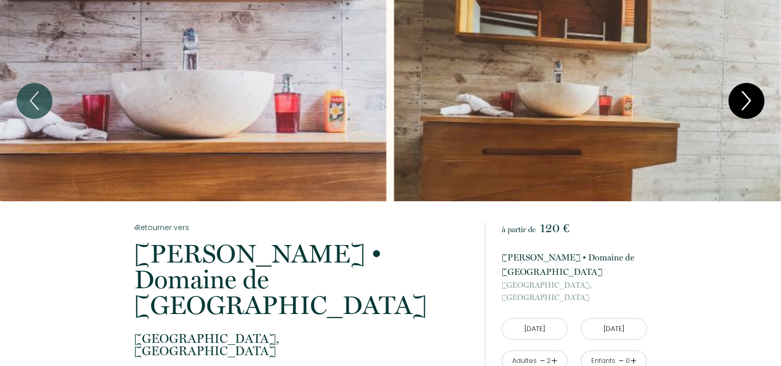
click at [747, 104] on icon "Next" at bounding box center [747, 100] width 24 height 33
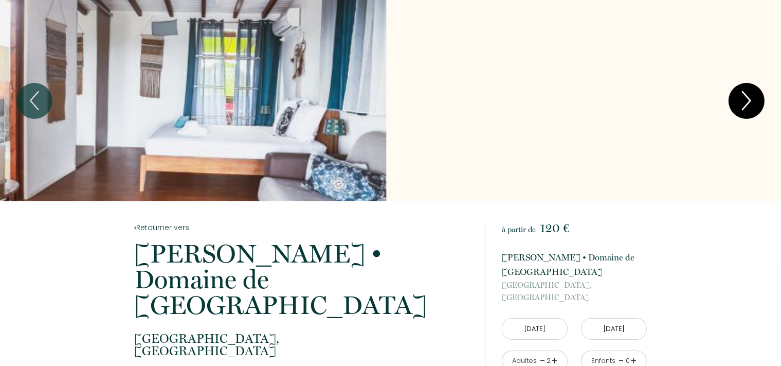
click at [747, 104] on icon "Next" at bounding box center [747, 100] width 24 height 33
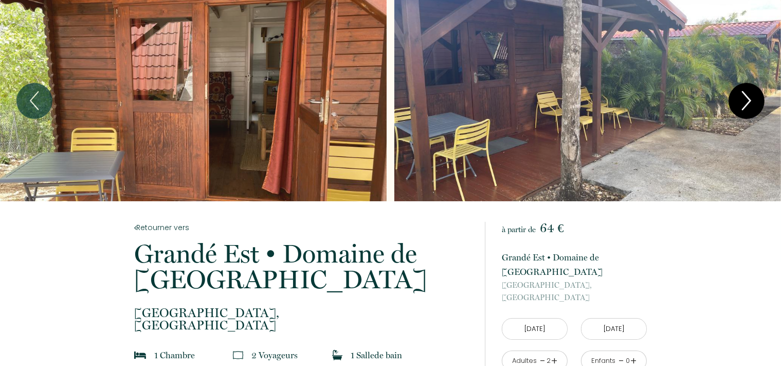
click at [750, 100] on icon "Next" at bounding box center [747, 101] width 8 height 18
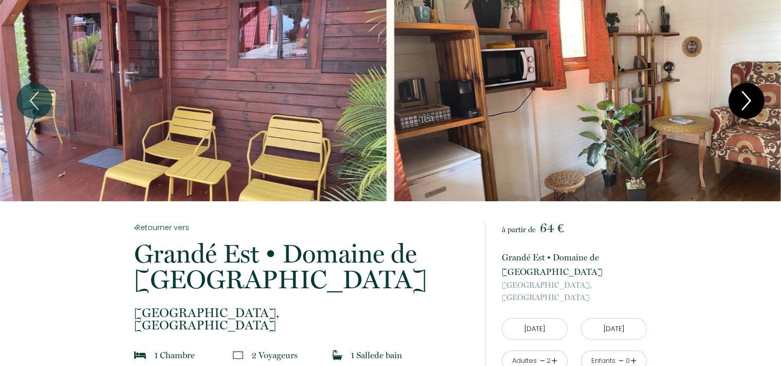
click at [750, 100] on icon "Next" at bounding box center [747, 101] width 8 height 18
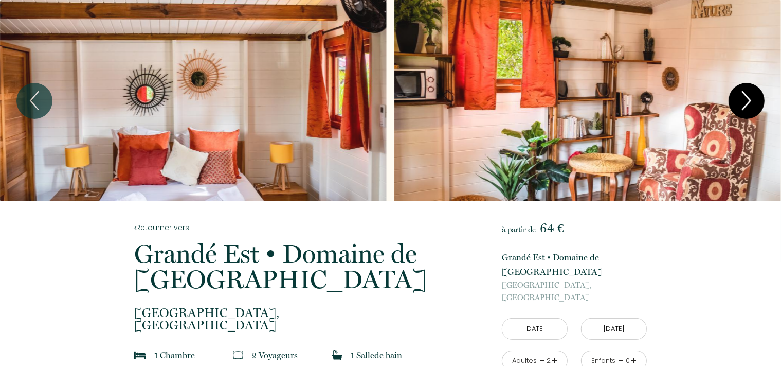
click at [750, 100] on icon "Next" at bounding box center [747, 101] width 8 height 18
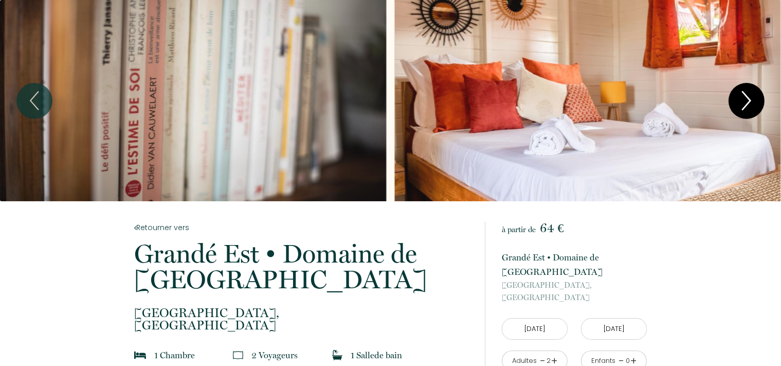
click at [750, 100] on icon "Next" at bounding box center [747, 101] width 8 height 18
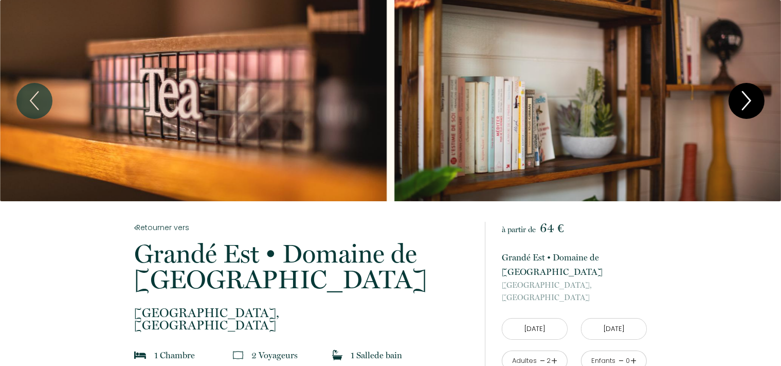
click at [750, 100] on icon "Next" at bounding box center [747, 101] width 8 height 18
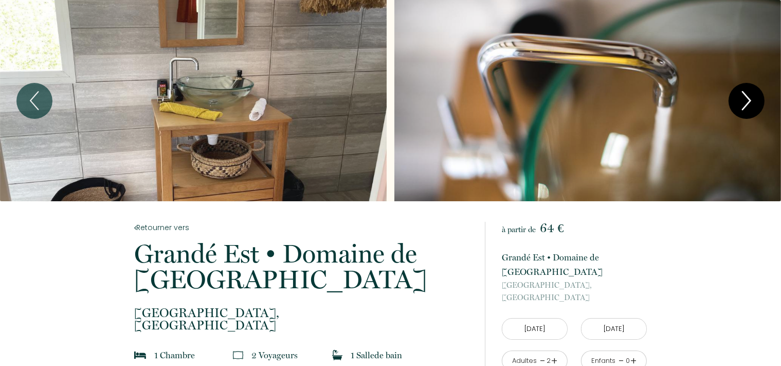
click at [750, 100] on icon "Next" at bounding box center [747, 101] width 8 height 18
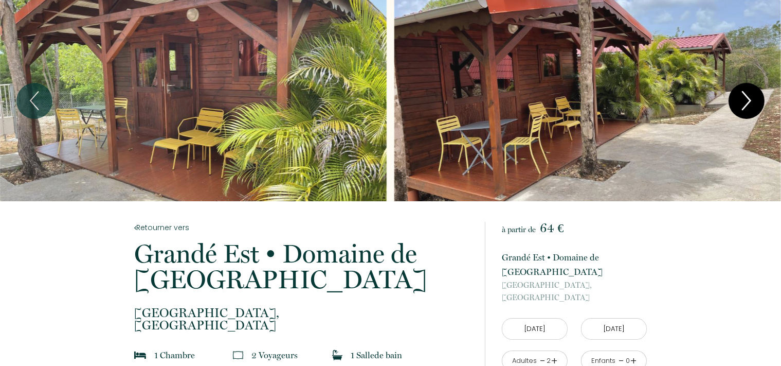
click at [750, 100] on icon "Next" at bounding box center [747, 101] width 8 height 18
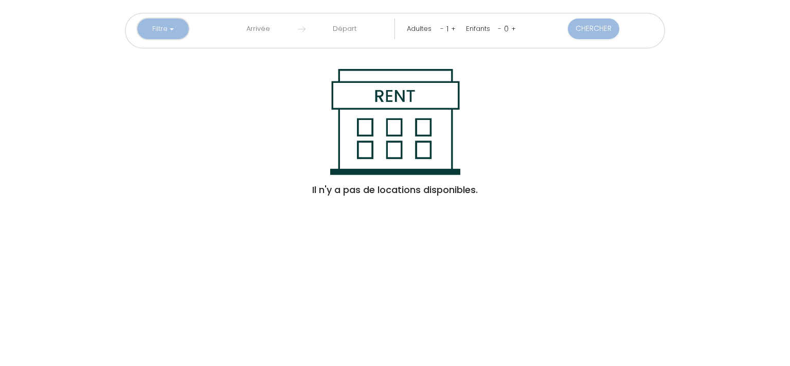
click at [162, 26] on button "Filtre" at bounding box center [162, 29] width 51 height 21
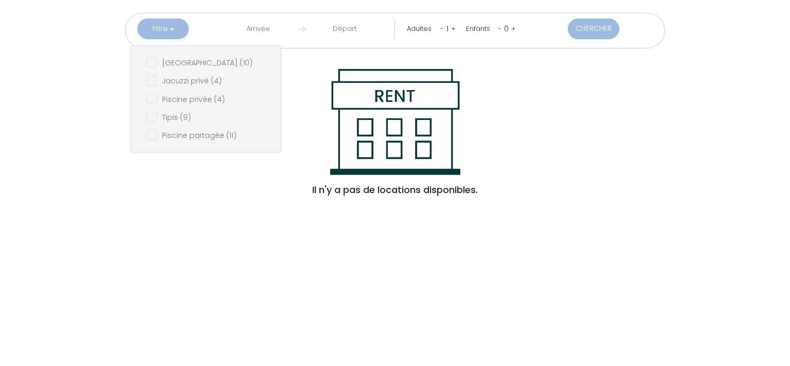
click at [196, 98] on \(4\) "checkbox" at bounding box center [214, 98] width 134 height 10
checkbox \(4\) "true"
checkbox \(10\) "false"
checkbox \(4\) "false"
checkbox \(9\) "false"
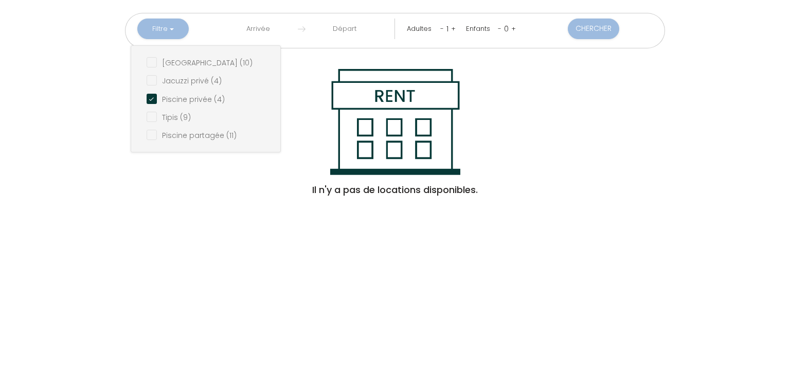
checkbox \(11\) "false"
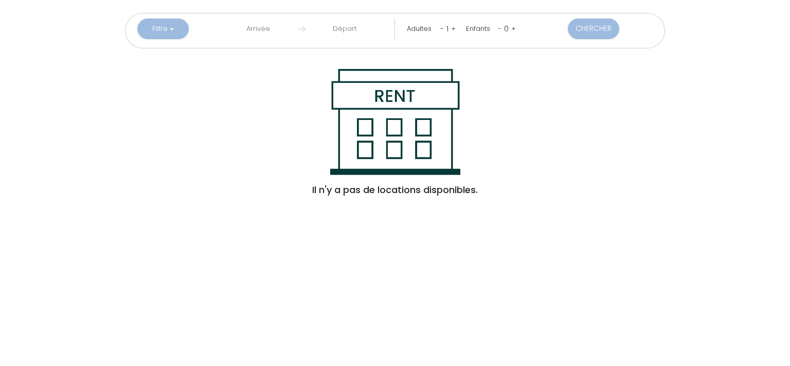
click at [263, 20] on input "text" at bounding box center [258, 29] width 79 height 21
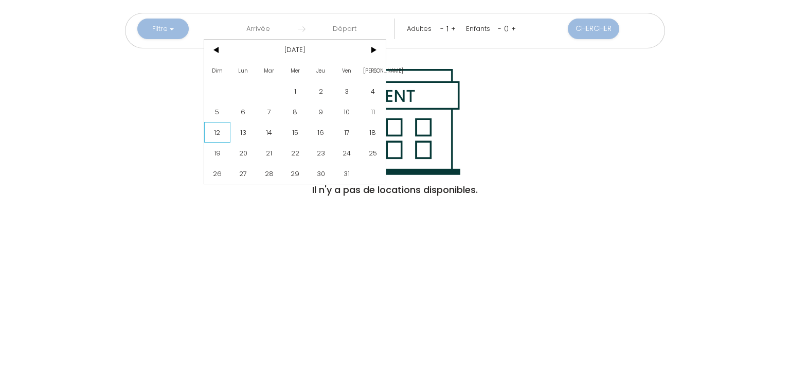
click at [223, 133] on span "12" at bounding box center [217, 132] width 26 height 21
type input "[DATE]"
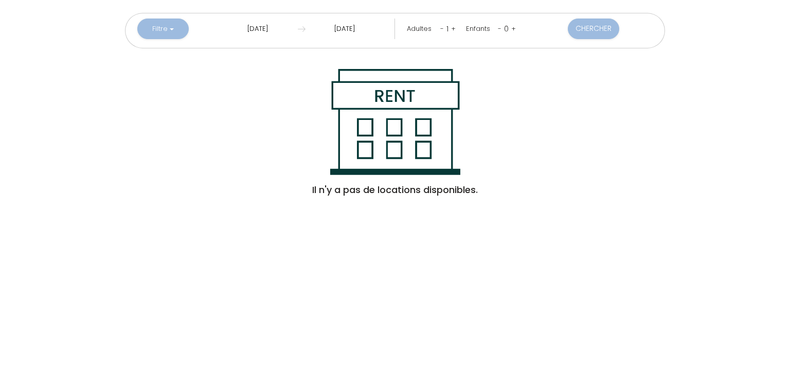
click at [355, 20] on input "[DATE]" at bounding box center [344, 29] width 79 height 21
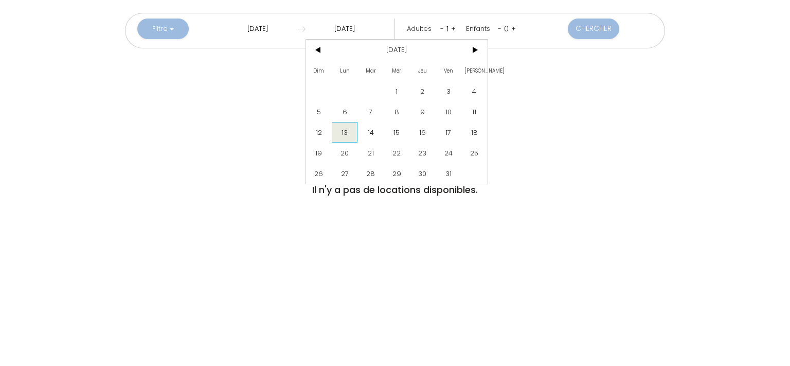
click at [347, 129] on span "13" at bounding box center [345, 132] width 26 height 21
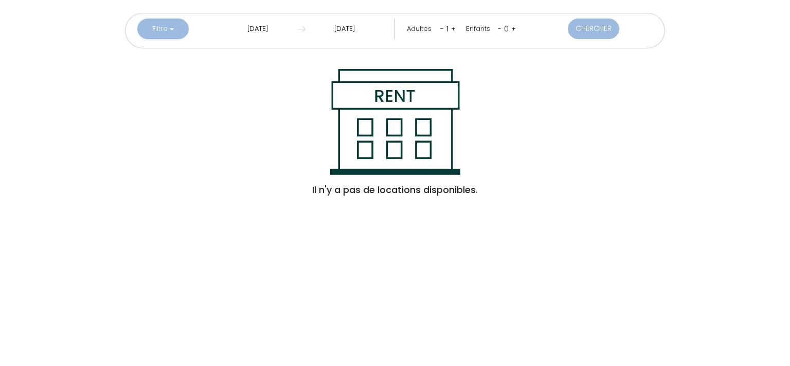
click at [582, 25] on button "Chercher" at bounding box center [593, 29] width 51 height 21
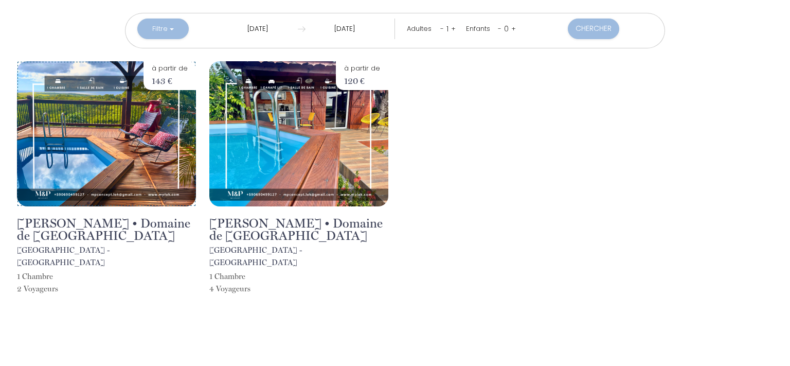
click at [139, 149] on img at bounding box center [106, 133] width 179 height 145
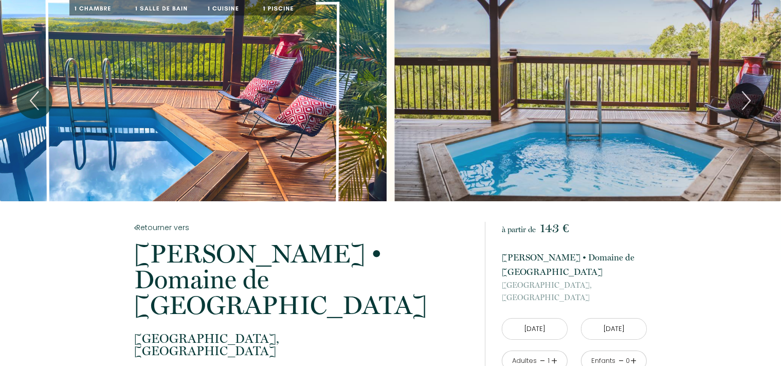
click at [267, 137] on div "Slideshow" at bounding box center [193, 100] width 387 height 201
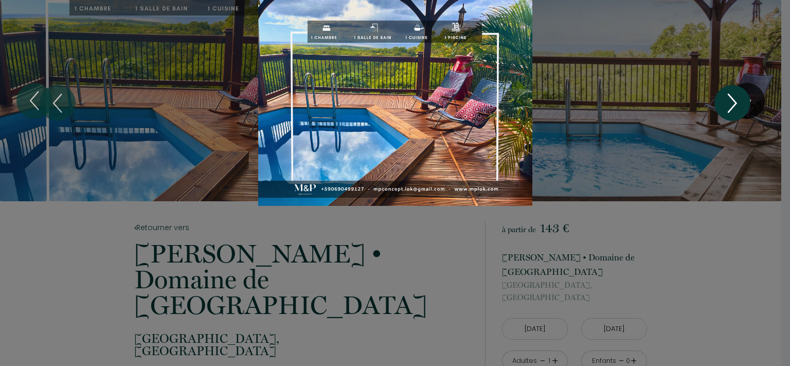
click at [741, 102] on icon "Next" at bounding box center [732, 102] width 24 height 33
